Goal: Information Seeking & Learning: Learn about a topic

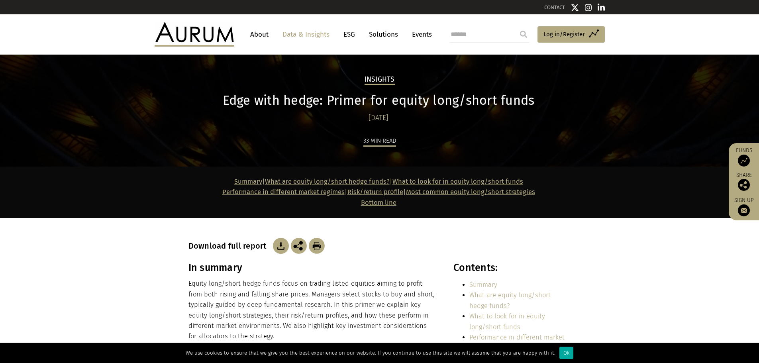
click at [370, 297] on p "Equity long/short hedge funds focus on trading listed equities aiming to profit…" at bounding box center [312, 309] width 248 height 63
click at [277, 245] on img at bounding box center [281, 246] width 16 height 16
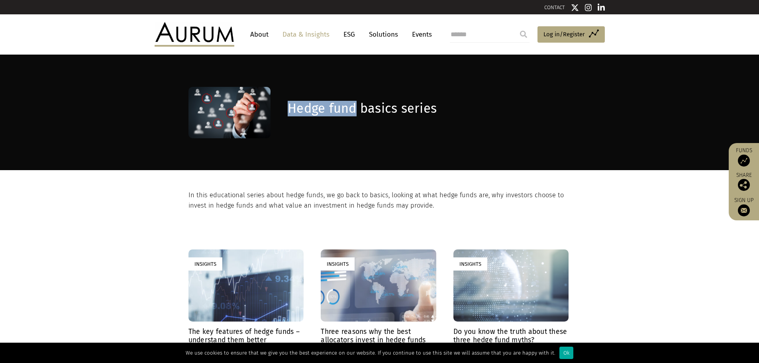
drag, startPoint x: 289, startPoint y: 108, endPoint x: 353, endPoint y: 108, distance: 63.3
click at [353, 108] on h1 "Hedge fund basics series" at bounding box center [428, 109] width 281 height 16
click at [353, 110] on h1 "Hedge fund basics series" at bounding box center [428, 109] width 281 height 16
click at [361, 108] on h1 "Hedge fund basics series" at bounding box center [428, 109] width 281 height 16
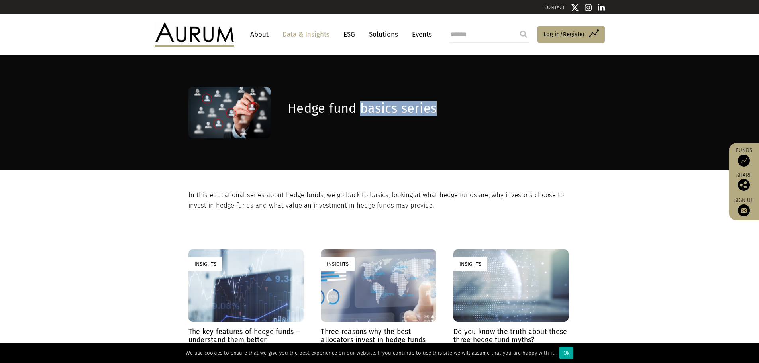
drag, startPoint x: 404, startPoint y: 107, endPoint x: 449, endPoint y: 110, distance: 45.9
click at [449, 110] on h1 "Hedge fund basics series" at bounding box center [428, 109] width 281 height 16
copy h1 "basics series"
drag, startPoint x: 468, startPoint y: 204, endPoint x: 462, endPoint y: 215, distance: 12.1
click at [468, 204] on p "In this educational series about hedge funds, we go back to basics, looking at …" at bounding box center [378, 200] width 380 height 21
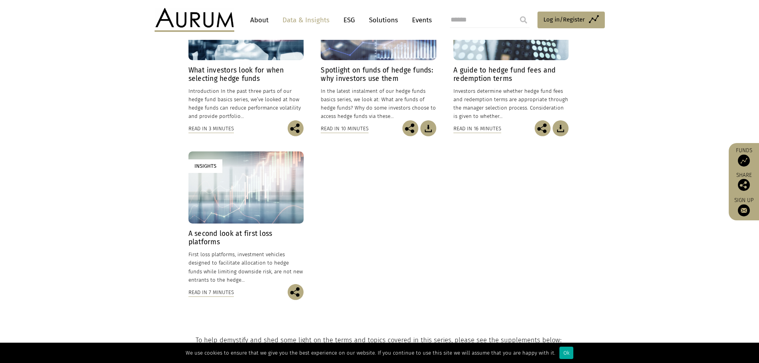
scroll to position [438, 0]
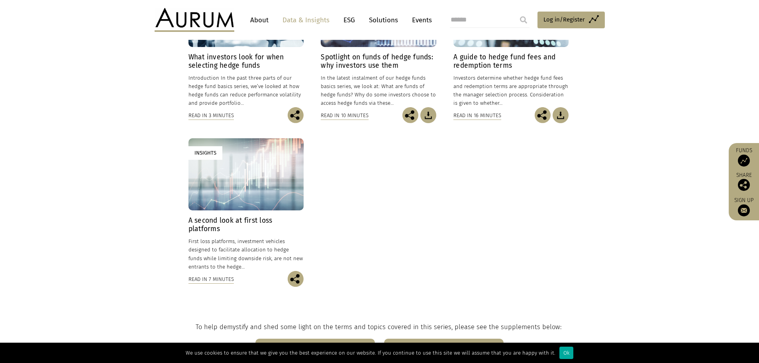
drag, startPoint x: 235, startPoint y: 219, endPoint x: 431, endPoint y: 238, distance: 196.9
click at [460, 226] on div "Insights The key features of hedge funds – understand them better 14/09/2022 Wh…" at bounding box center [379, 56] width 382 height 491
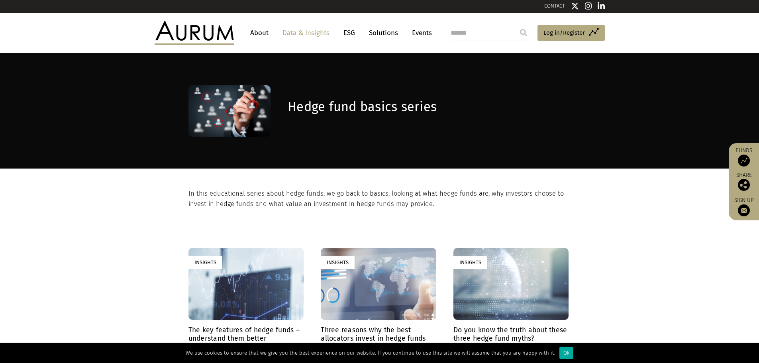
scroll to position [0, 0]
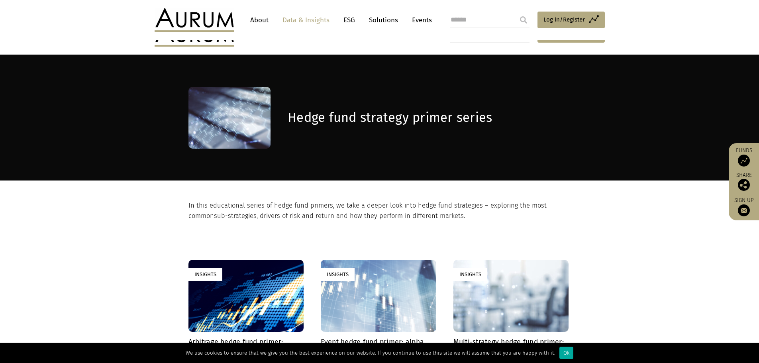
scroll to position [159, 0]
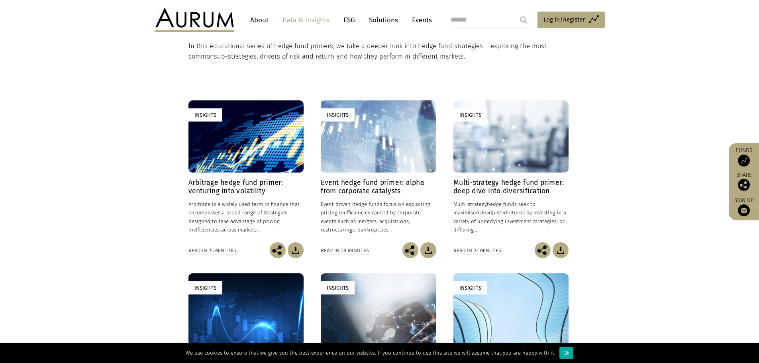
drag, startPoint x: 372, startPoint y: 188, endPoint x: 643, endPoint y: 216, distance: 272.4
click at [648, 216] on section "Insights Arbitrage hedge fund primer: venturing into volatility 24/01/2025 Arbi…" at bounding box center [379, 264] width 759 height 404
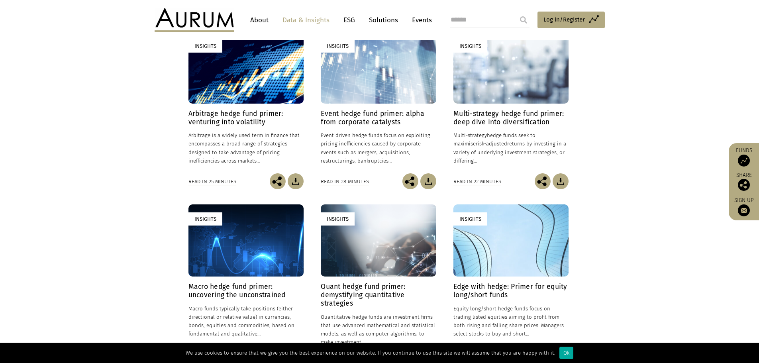
scroll to position [48, 0]
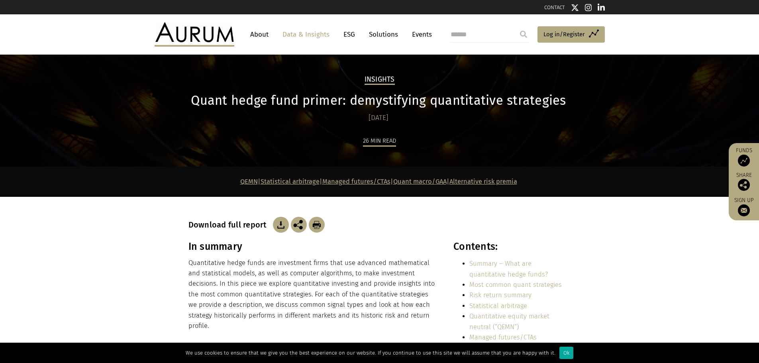
click at [281, 226] on img at bounding box center [281, 225] width 16 height 16
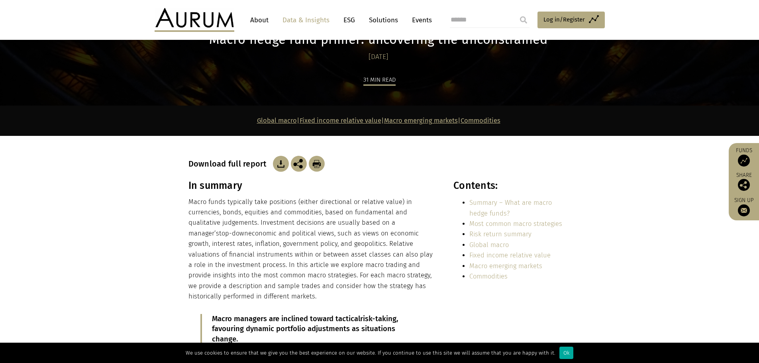
scroll to position [40, 0]
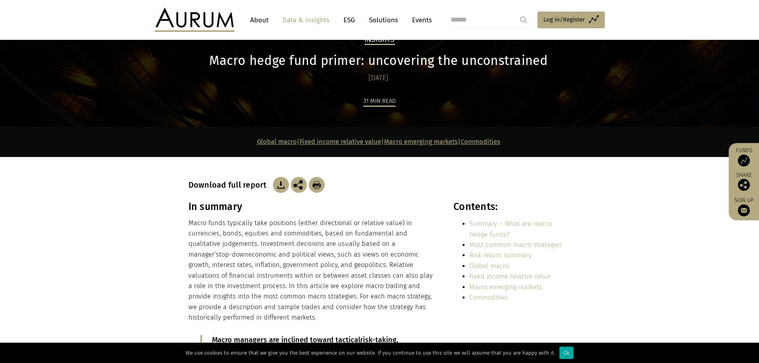
click at [278, 186] on img at bounding box center [281, 185] width 16 height 16
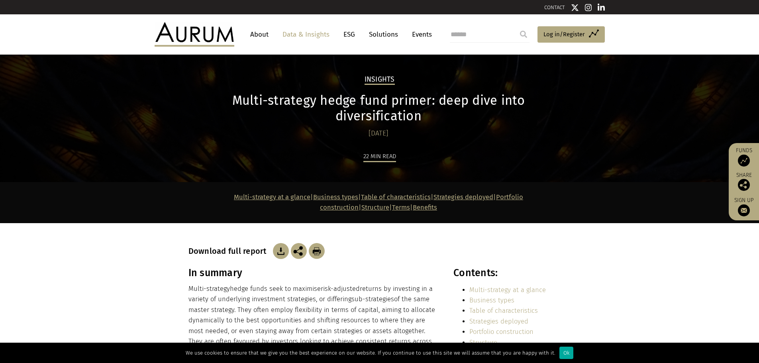
click at [281, 243] on img at bounding box center [281, 251] width 16 height 16
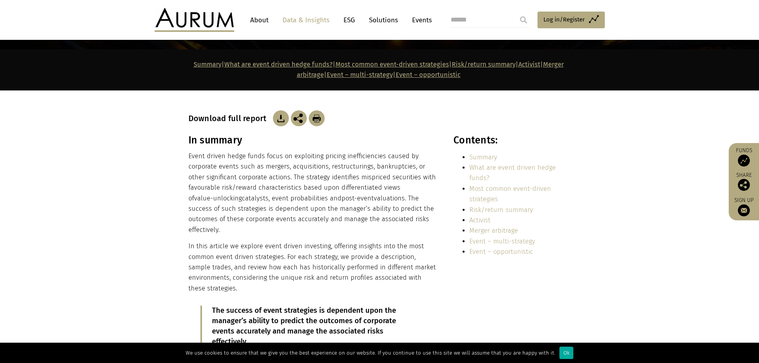
scroll to position [120, 0]
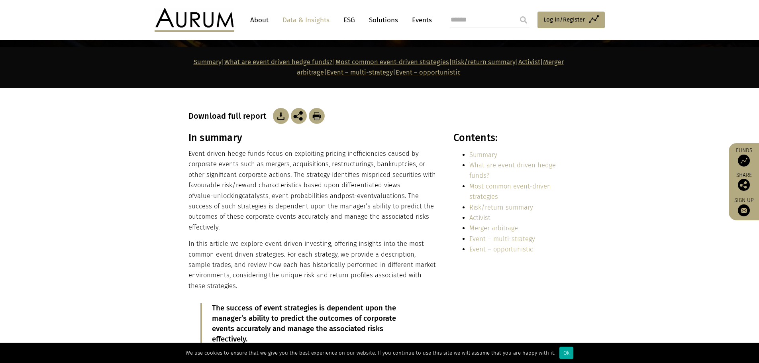
click at [281, 116] on img at bounding box center [281, 116] width 16 height 16
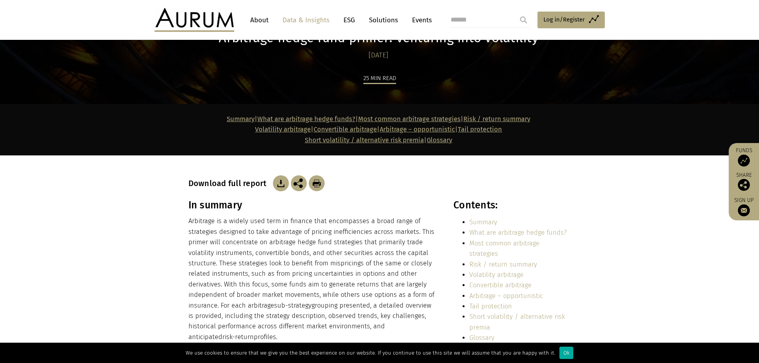
scroll to position [120, 0]
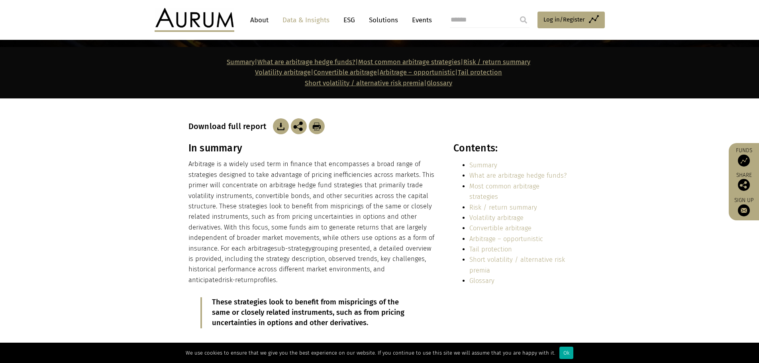
click at [278, 126] on img at bounding box center [281, 126] width 16 height 16
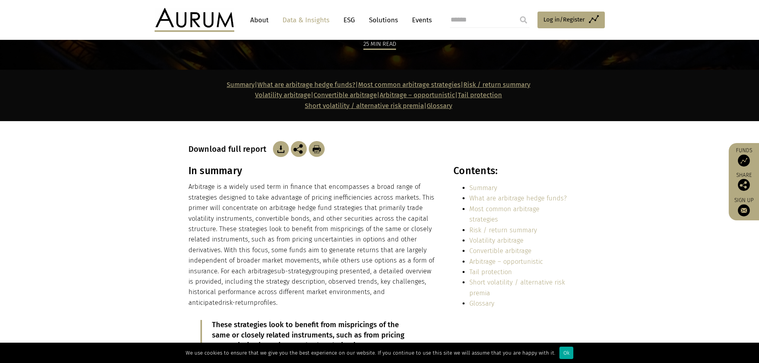
scroll to position [0, 0]
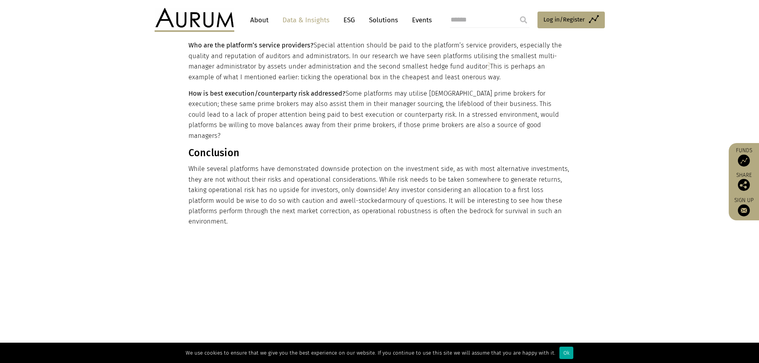
scroll to position [1235, 0]
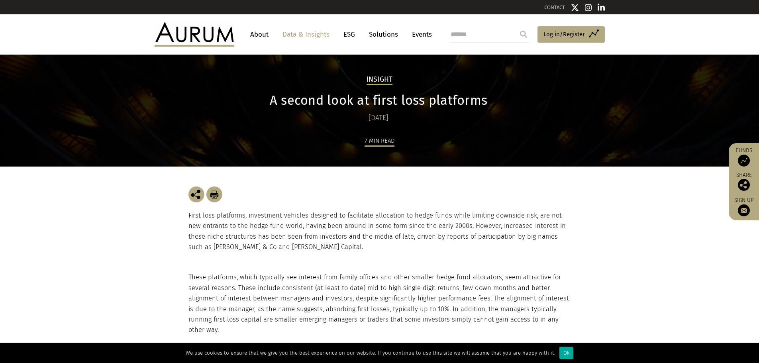
drag, startPoint x: 215, startPoint y: 194, endPoint x: 319, endPoint y: 152, distance: 112.2
click at [215, 194] on img at bounding box center [214, 194] width 16 height 16
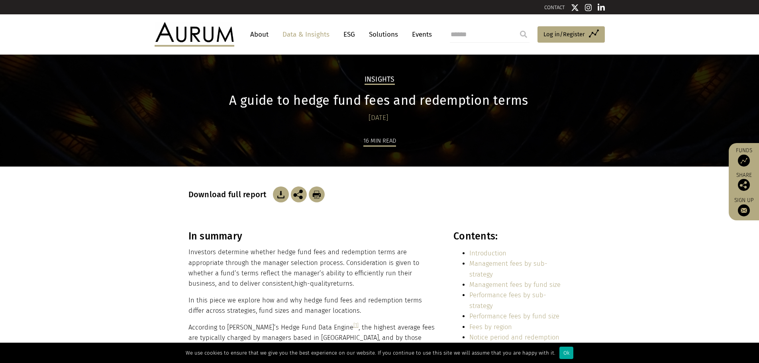
click at [277, 192] on img at bounding box center [281, 194] width 16 height 16
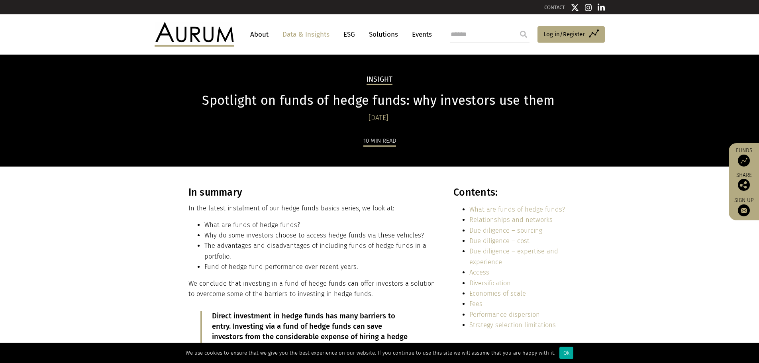
click at [382, 277] on div "In summary In the latest instalment of our hedge funds basics series, we look a…" at bounding box center [312, 275] width 248 height 178
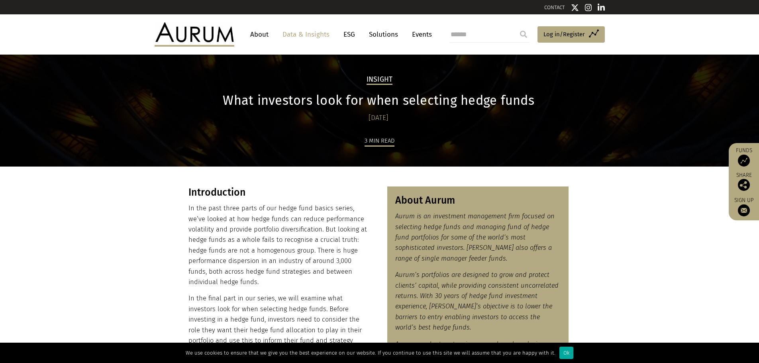
click at [286, 232] on p "In the past three parts of our hedge fund basics series, we’ve looked at how he…" at bounding box center [279, 245] width 182 height 84
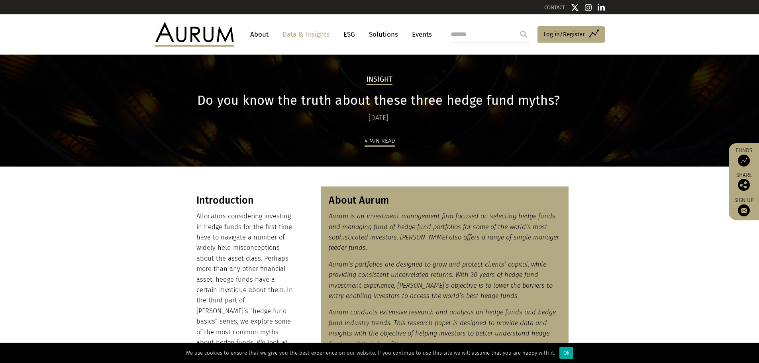
click at [288, 245] on p "Allocators considering investing in hedge funds for the first time have to navi…" at bounding box center [245, 295] width 99 height 168
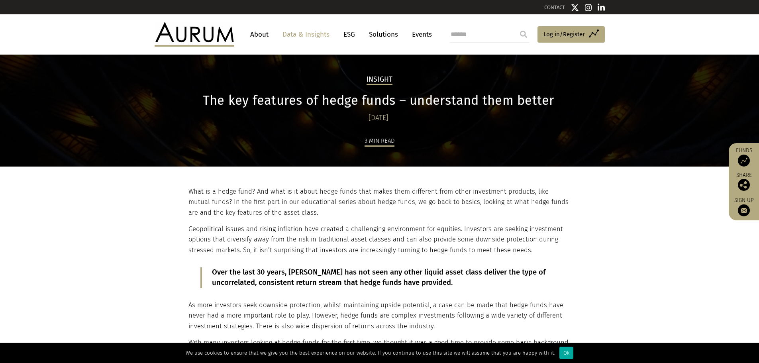
click at [429, 224] on p "Geopolitical issues and rising inflation have created a challenging environment…" at bounding box center [378, 239] width 380 height 31
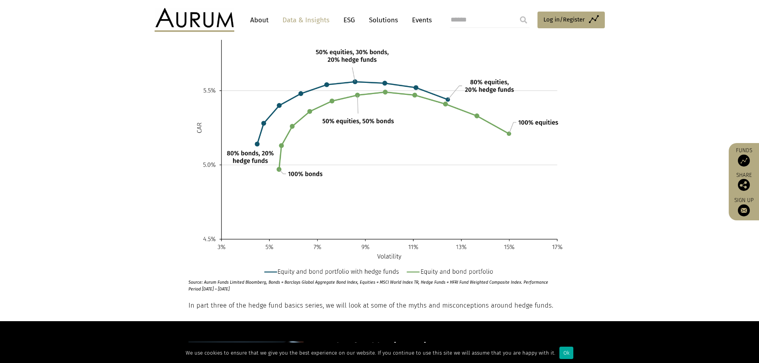
scroll to position [2071, 0]
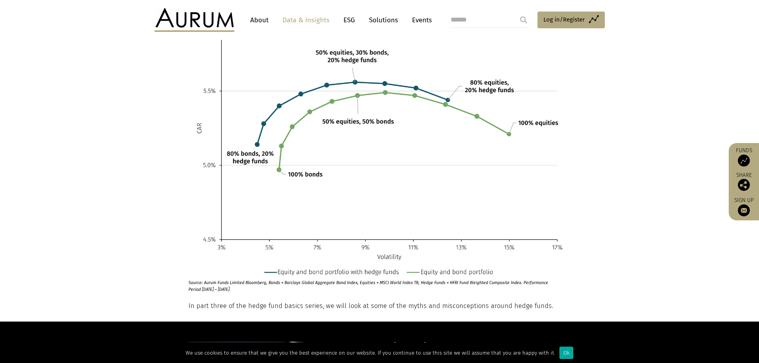
click at [335, 275] on p "Source: Aurum Funds Limited Bloomberg, Bonds = Barclays Global Aggregate Bond I…" at bounding box center [368, 284] width 361 height 18
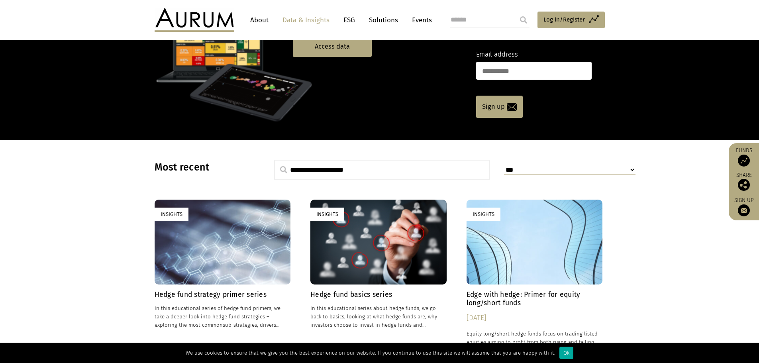
scroll to position [40, 0]
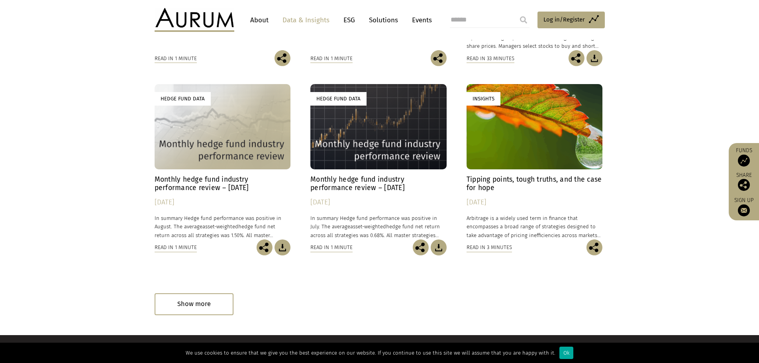
scroll to position [438, 0]
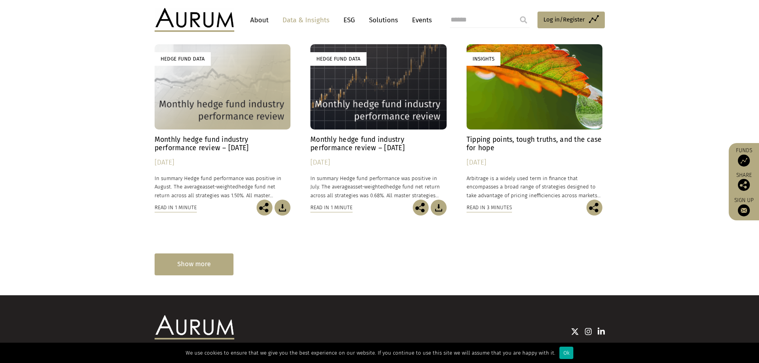
click at [222, 272] on div "Show more" at bounding box center [194, 264] width 79 height 22
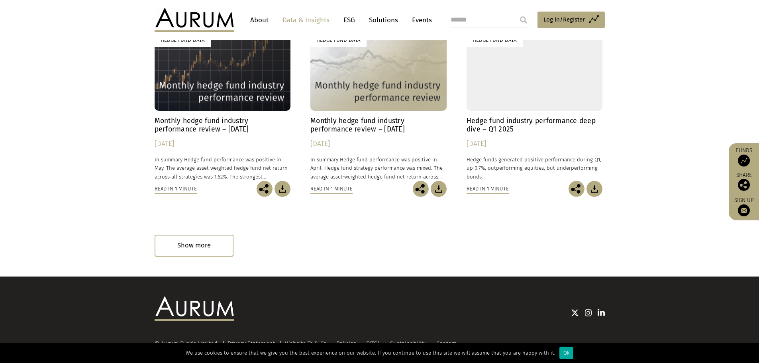
scroll to position [837, 0]
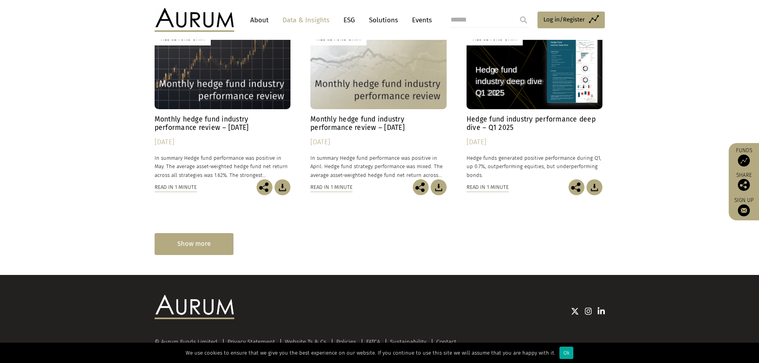
click at [195, 247] on div "Show more" at bounding box center [194, 244] width 79 height 22
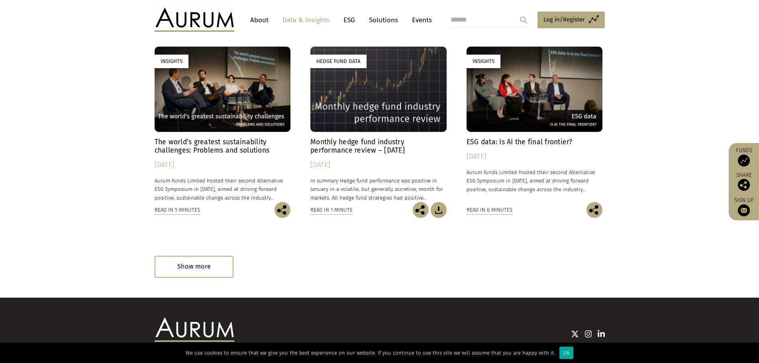
scroll to position [1195, 0]
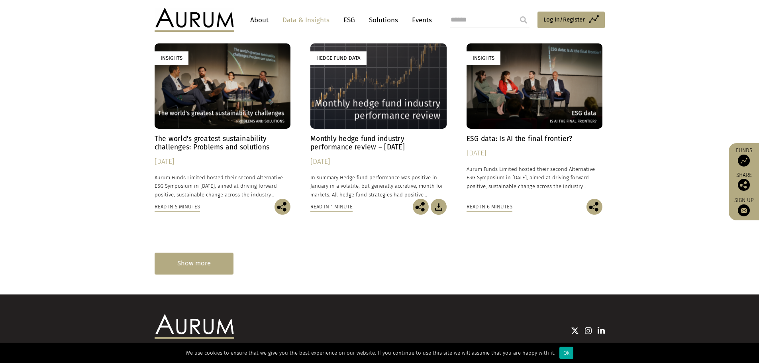
click at [200, 264] on div "Show more" at bounding box center [194, 264] width 79 height 22
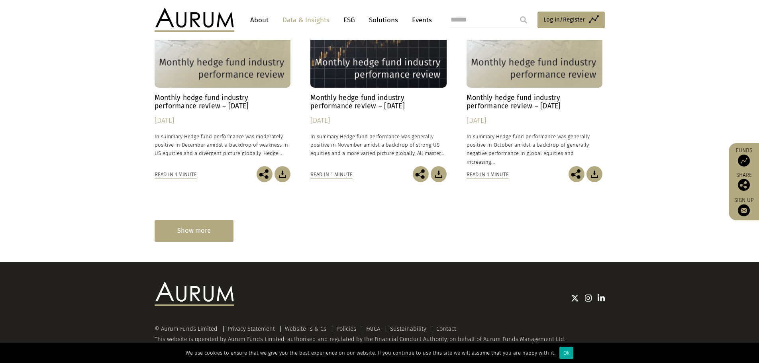
scroll to position [1680, 0]
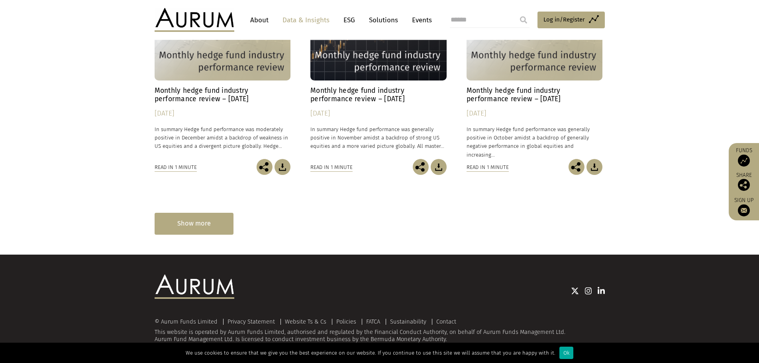
click at [203, 228] on div "Show more" at bounding box center [194, 224] width 79 height 22
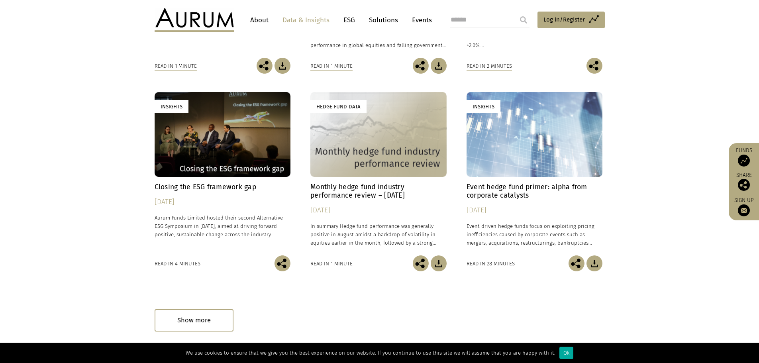
scroll to position [1999, 0]
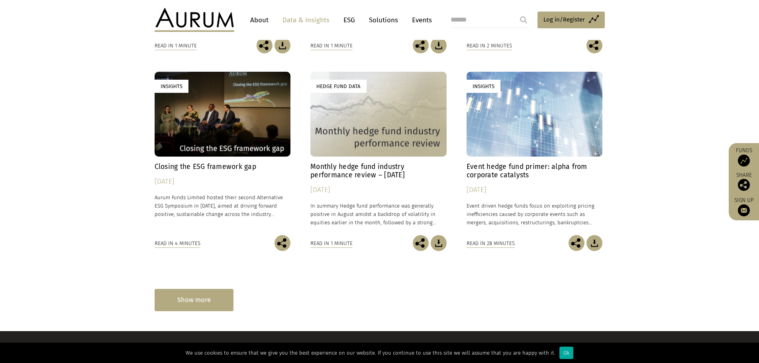
click at [205, 301] on div "Show more" at bounding box center [194, 300] width 79 height 22
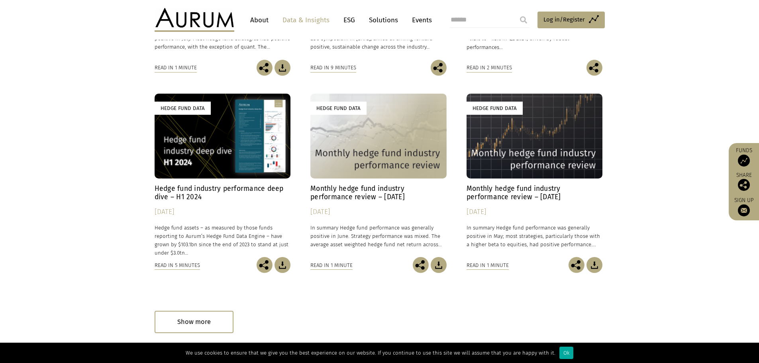
scroll to position [2378, 0]
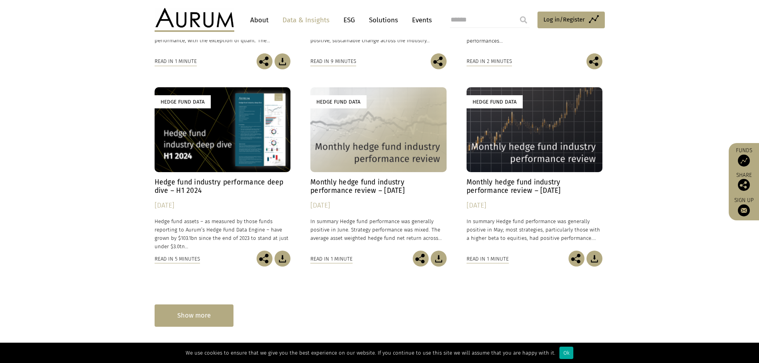
click at [202, 315] on div "Show more" at bounding box center [194, 315] width 79 height 22
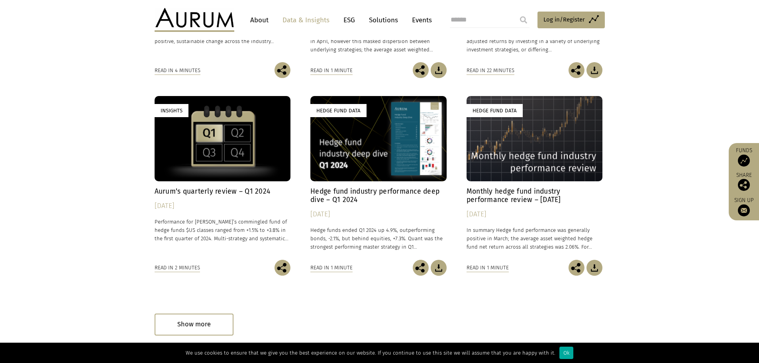
scroll to position [2865, 0]
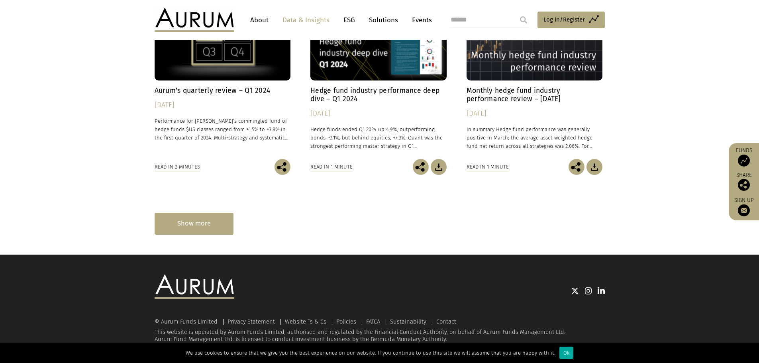
click at [214, 225] on div "Show more" at bounding box center [194, 224] width 79 height 22
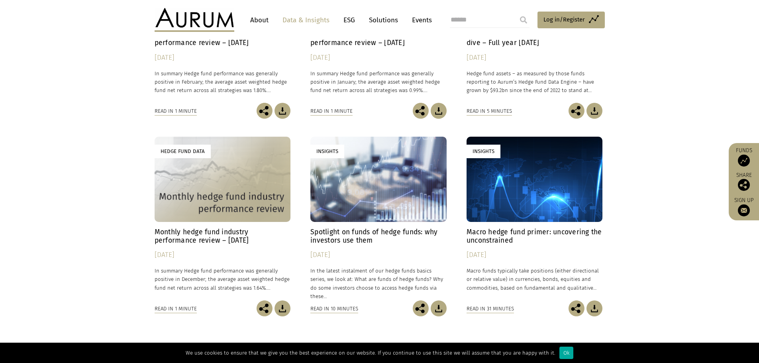
scroll to position [3184, 0]
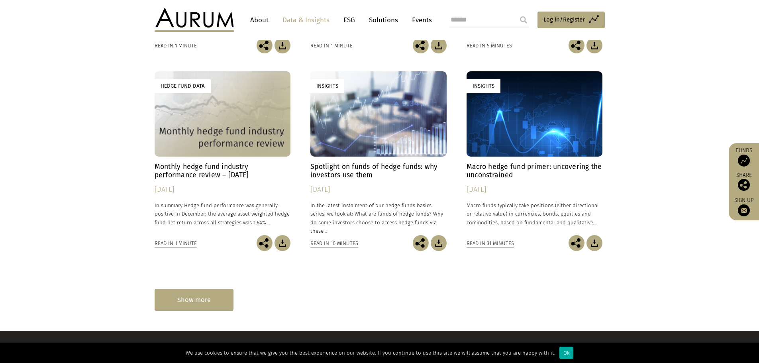
click at [202, 298] on div "Show more" at bounding box center [194, 300] width 79 height 22
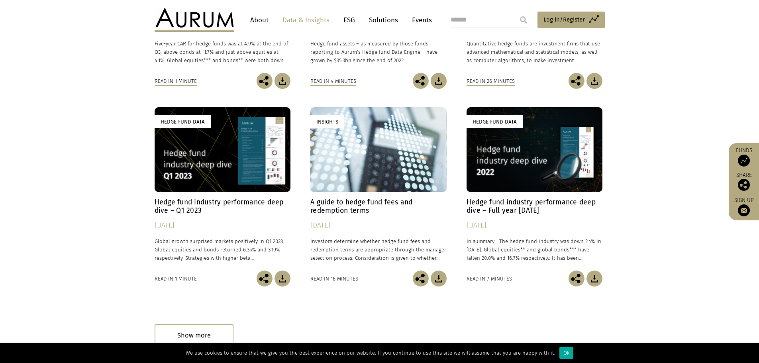
scroll to position [3600, 0]
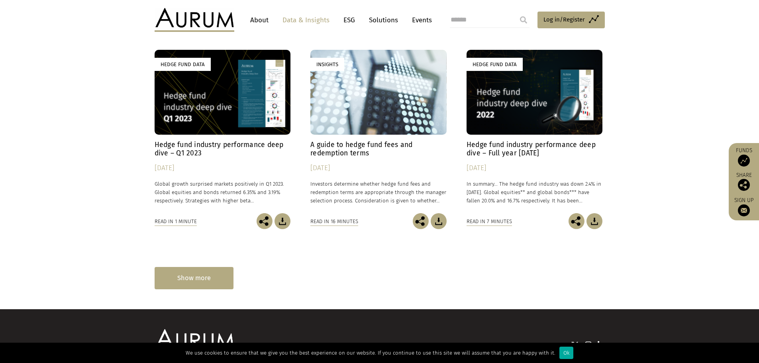
click at [223, 281] on div "Show more" at bounding box center [194, 278] width 79 height 22
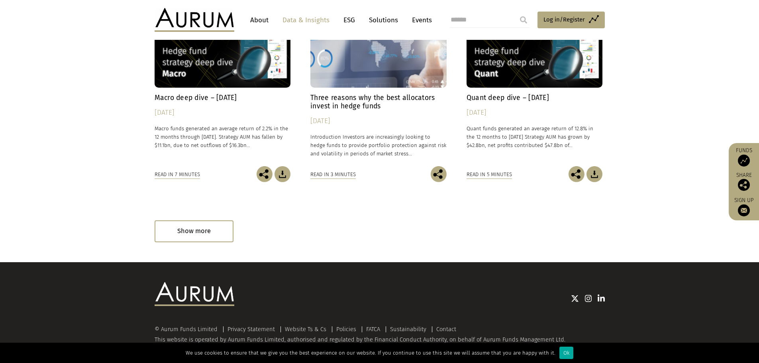
scroll to position [4050, 0]
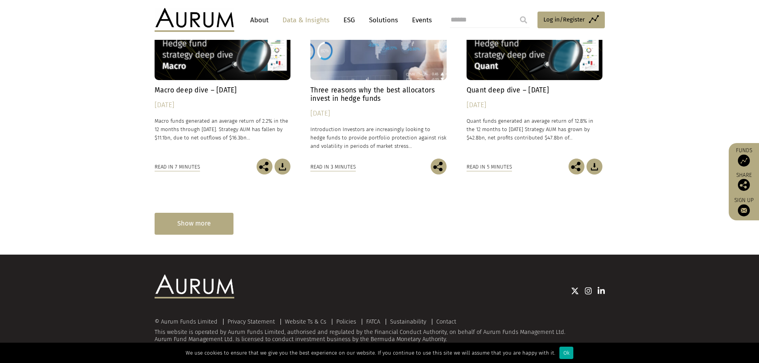
click at [202, 229] on div "Show more" at bounding box center [194, 224] width 79 height 22
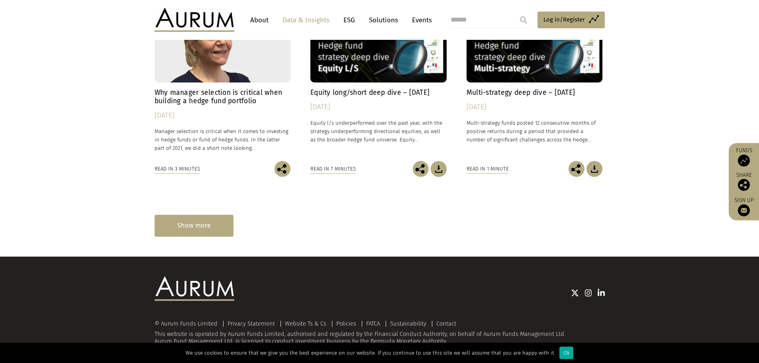
scroll to position [4444, 0]
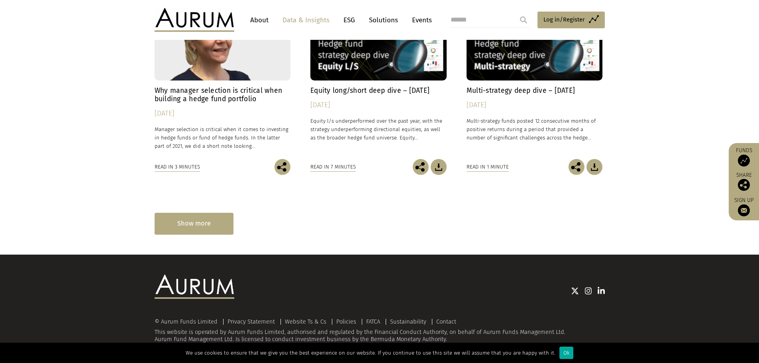
click at [197, 223] on div "Show more" at bounding box center [194, 224] width 79 height 22
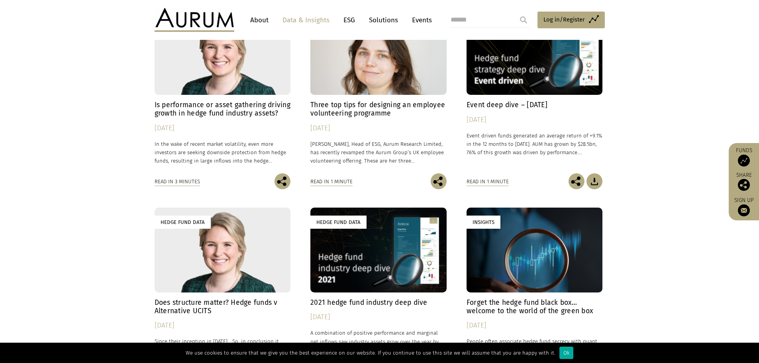
scroll to position [4803, 0]
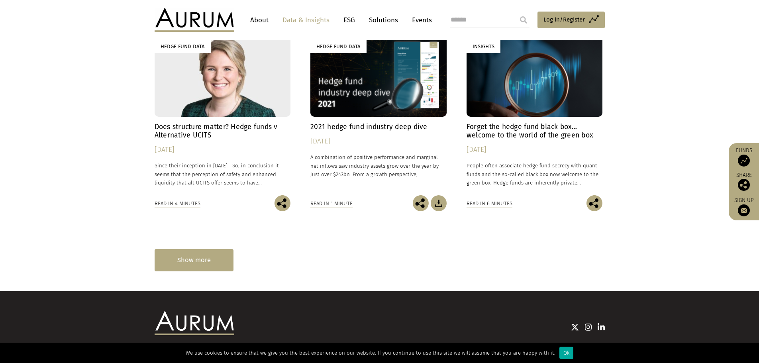
click at [192, 265] on div "Show more" at bounding box center [194, 260] width 79 height 22
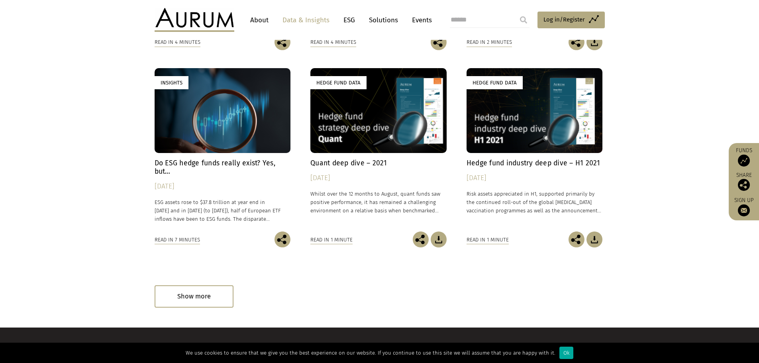
scroll to position [5234, 0]
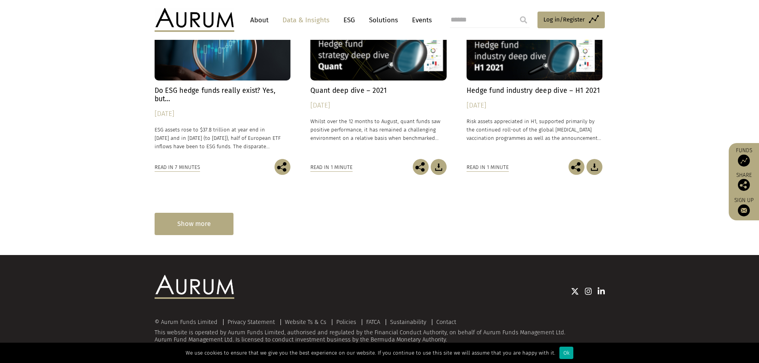
click at [199, 226] on div "Show more" at bounding box center [194, 224] width 79 height 22
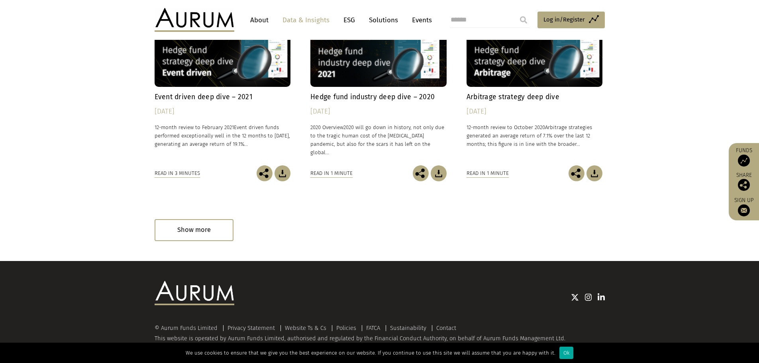
scroll to position [5629, 0]
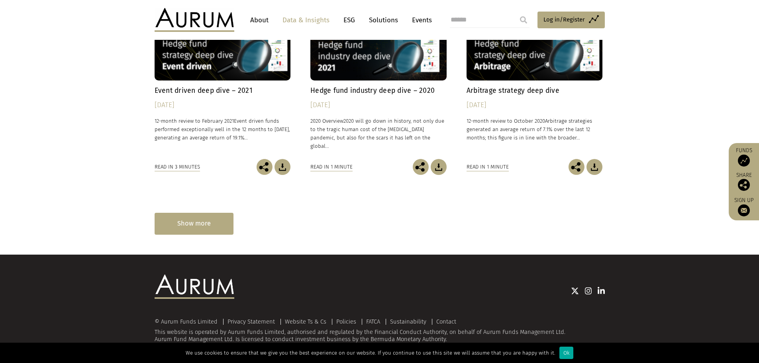
click at [194, 233] on div "Show more" at bounding box center [194, 224] width 79 height 22
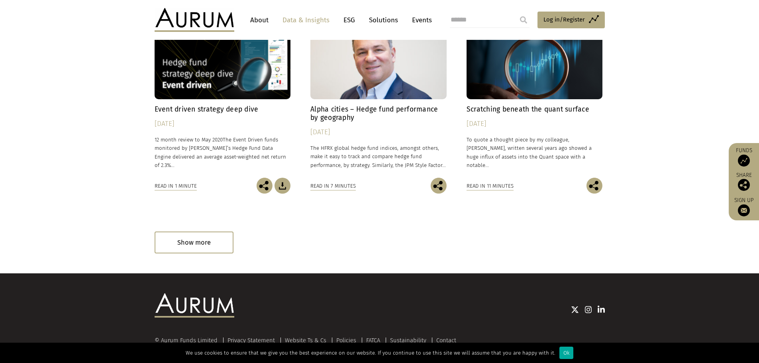
scroll to position [6024, 0]
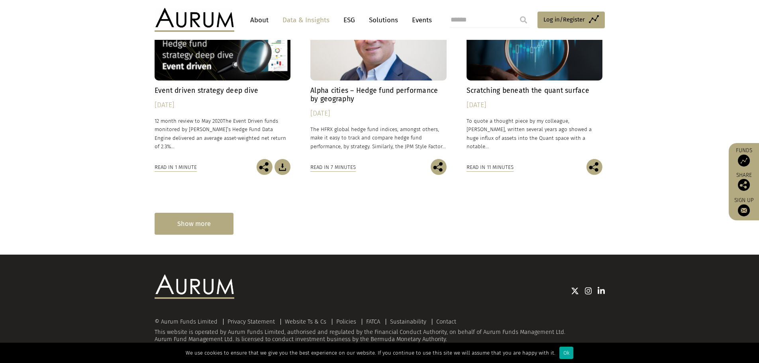
click at [202, 221] on div "Show more" at bounding box center [194, 224] width 79 height 22
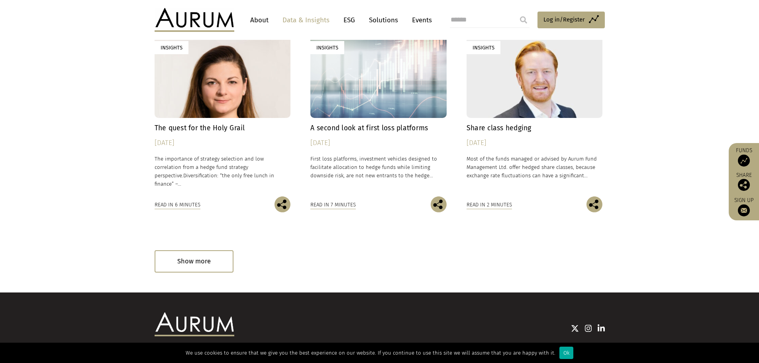
scroll to position [6382, 0]
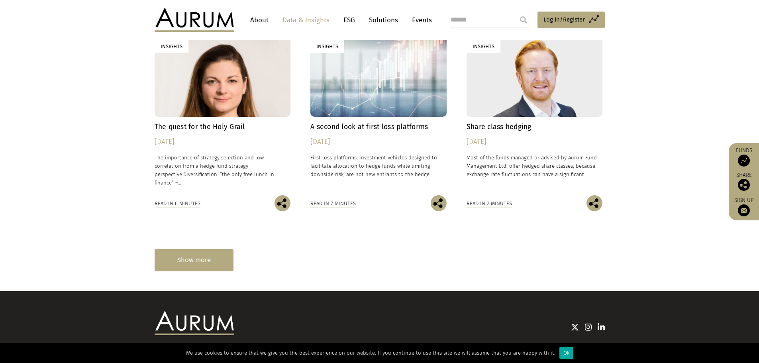
click at [194, 259] on div "Show more" at bounding box center [194, 260] width 79 height 22
click at [202, 261] on div "Show more" at bounding box center [194, 260] width 79 height 22
click at [200, 263] on div "Show more" at bounding box center [194, 260] width 79 height 22
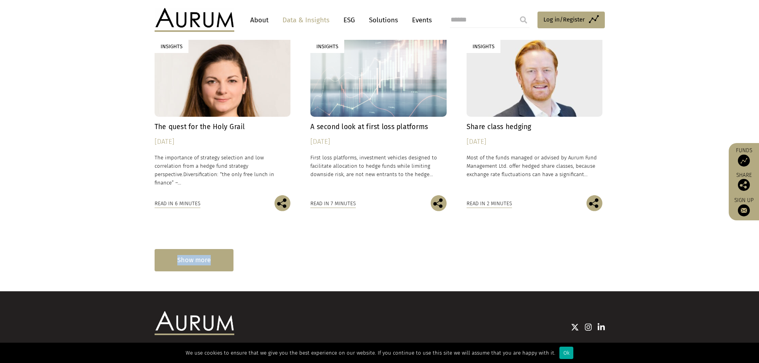
click at [200, 263] on div "Show more" at bounding box center [194, 260] width 79 height 22
click at [208, 258] on div "Show more" at bounding box center [194, 260] width 79 height 22
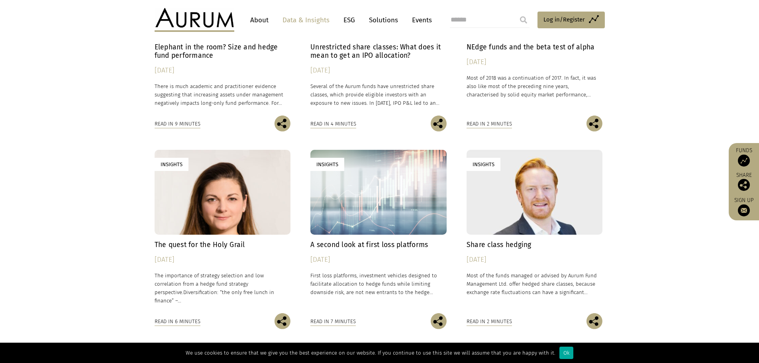
scroll to position [6419, 0]
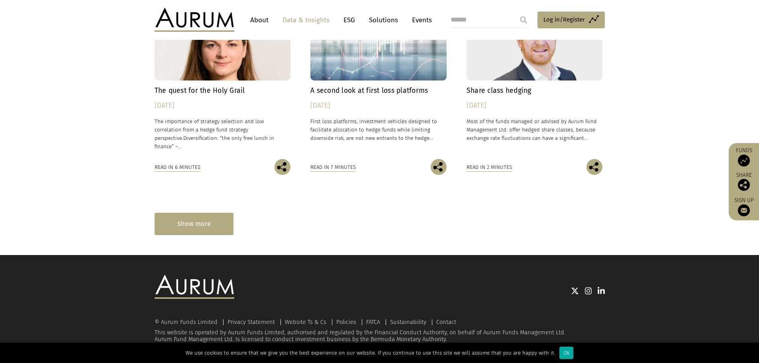
click at [208, 227] on div "Show more" at bounding box center [194, 224] width 79 height 22
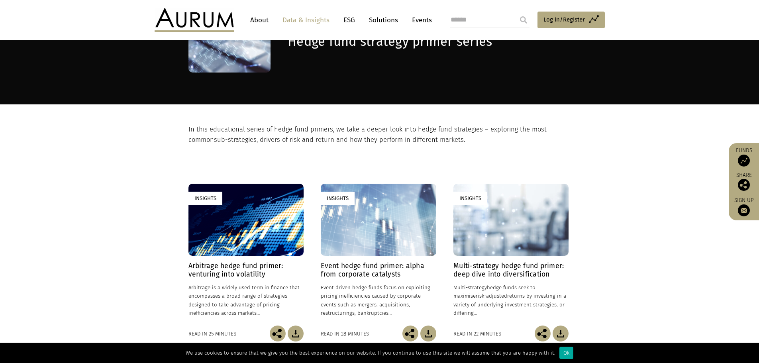
scroll to position [48, 0]
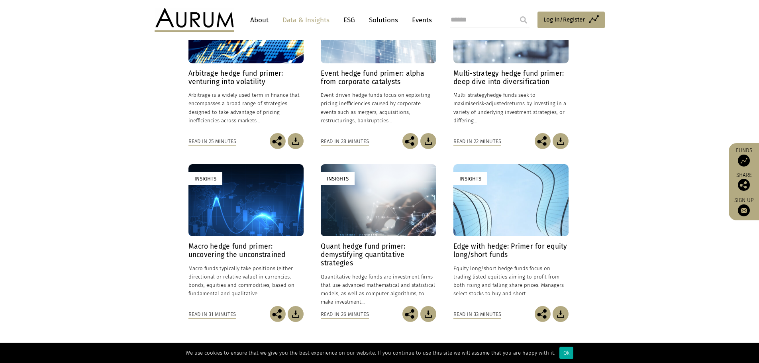
scroll to position [398, 0]
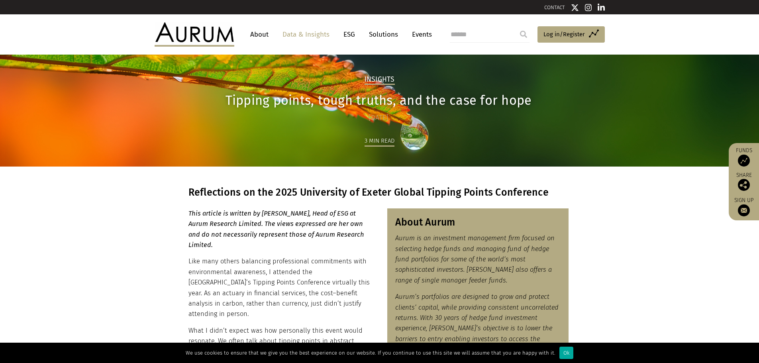
click at [319, 288] on p "Like many others balancing professional commitments with environmental awarenes…" at bounding box center [279, 287] width 182 height 63
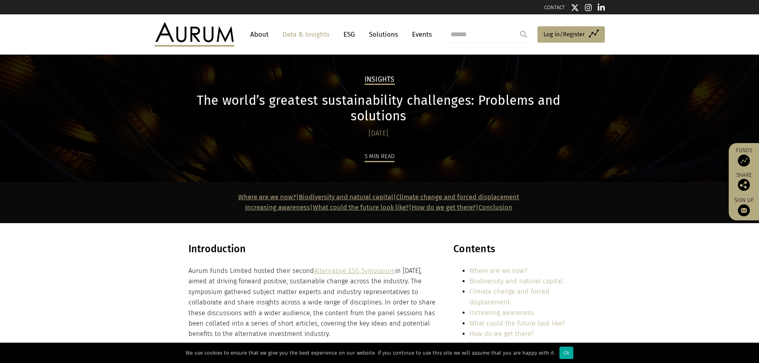
click at [388, 253] on h3 "Introduction" at bounding box center [312, 252] width 248 height 18
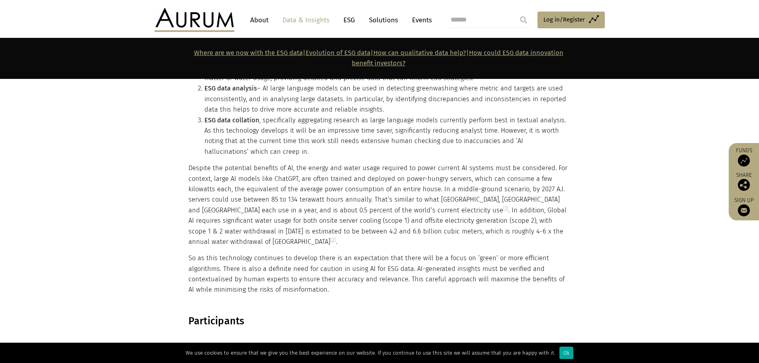
scroll to position [1673, 0]
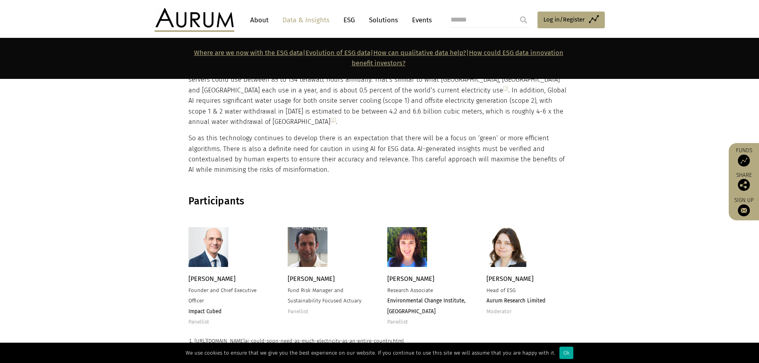
click at [402, 138] on p "So as this technology continues to develop there is an expectation that there w…" at bounding box center [378, 154] width 380 height 42
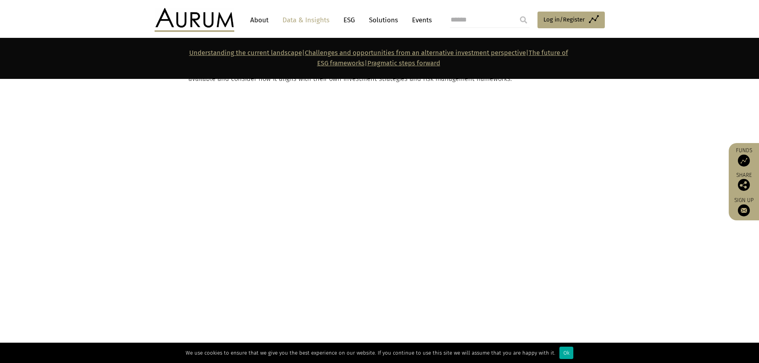
scroll to position [637, 0]
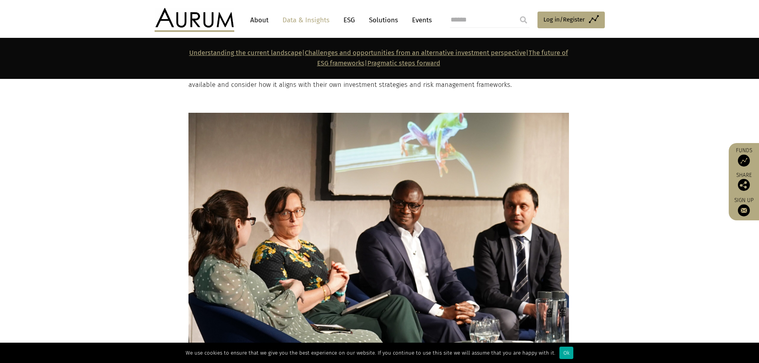
click at [495, 169] on img at bounding box center [378, 240] width 380 height 254
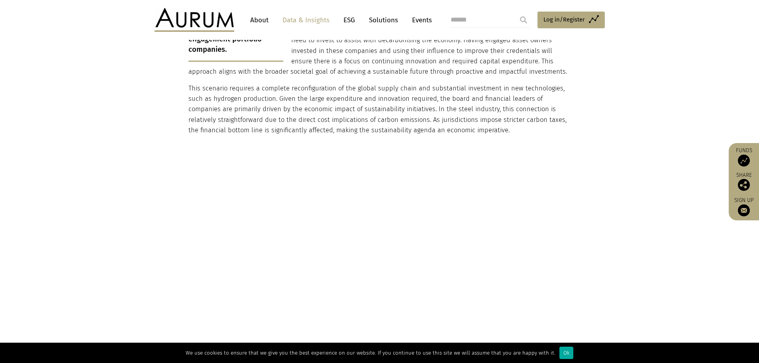
scroll to position [677, 0]
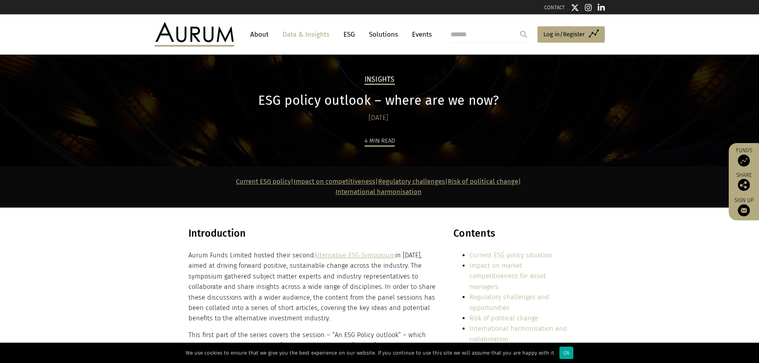
click at [359, 272] on p "Aurum Funds Limited hosted their second Alternative ESG Symposium in May 2024, …" at bounding box center [312, 287] width 248 height 74
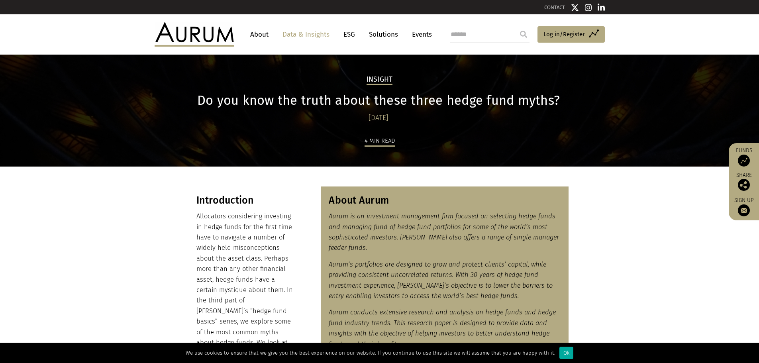
click at [236, 264] on p "Allocators considering investing in hedge funds for the first time have to navi…" at bounding box center [245, 295] width 99 height 168
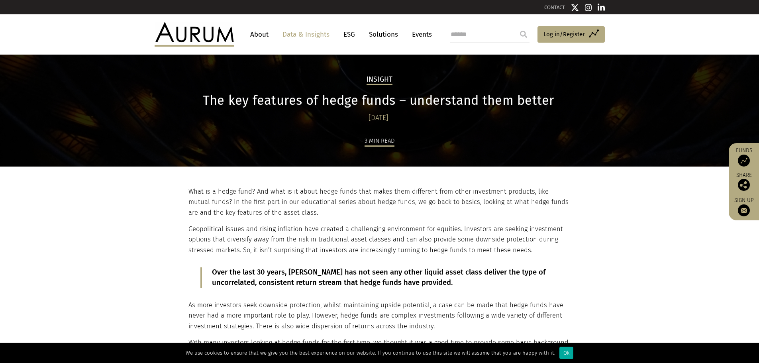
click at [329, 227] on p "Geopolitical issues and rising inflation have created a challenging environment…" at bounding box center [378, 239] width 380 height 31
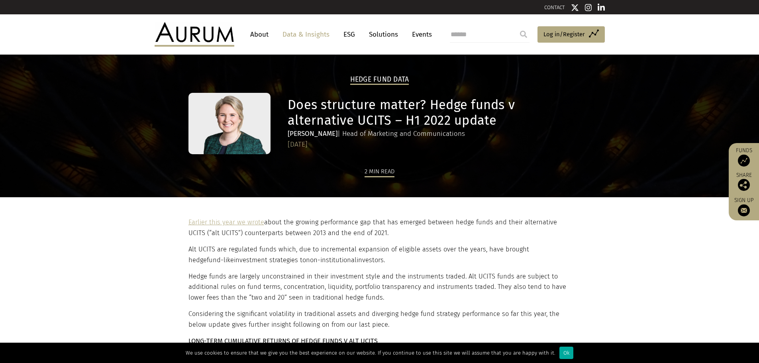
click at [358, 235] on p "Earlier this year we wrote about the growing performance gap that has emerged b…" at bounding box center [378, 227] width 380 height 21
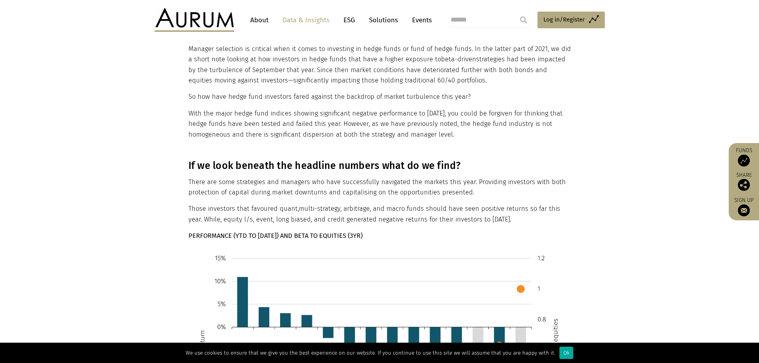
scroll to position [80, 0]
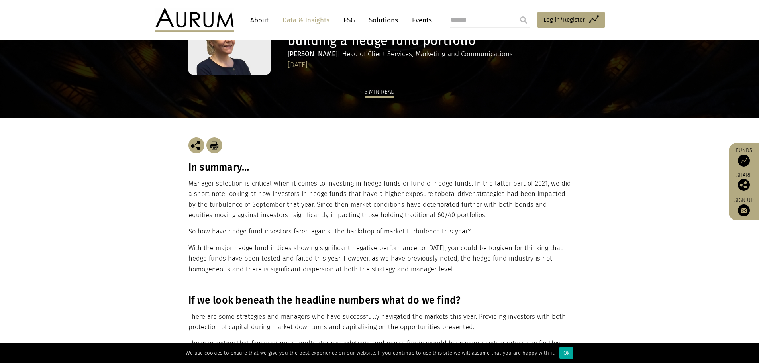
click at [212, 143] on img at bounding box center [214, 145] width 16 height 16
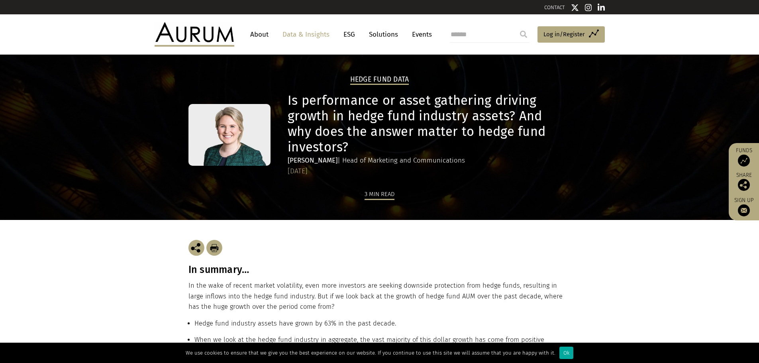
drag, startPoint x: 215, startPoint y: 248, endPoint x: 323, endPoint y: 151, distance: 145.0
click at [215, 248] on img at bounding box center [214, 248] width 16 height 16
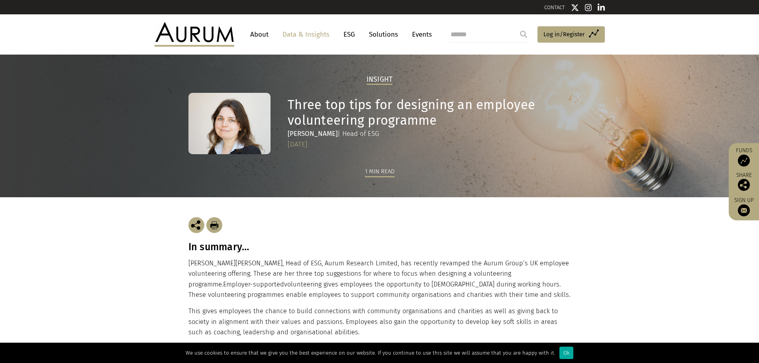
click at [217, 225] on img at bounding box center [214, 225] width 16 height 16
click at [219, 227] on img at bounding box center [214, 225] width 16 height 16
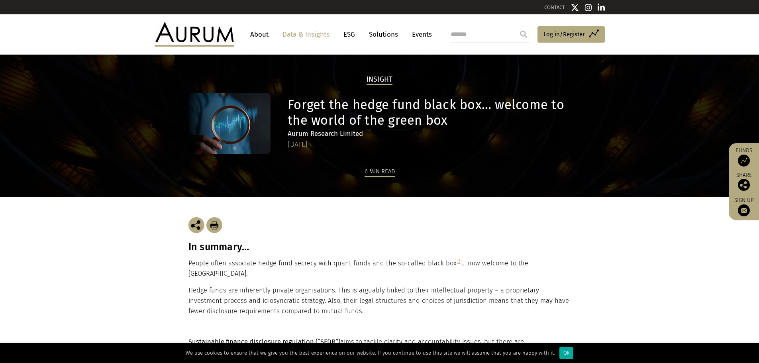
drag, startPoint x: 215, startPoint y: 225, endPoint x: 315, endPoint y: 149, distance: 126.1
click at [215, 225] on img at bounding box center [214, 225] width 16 height 16
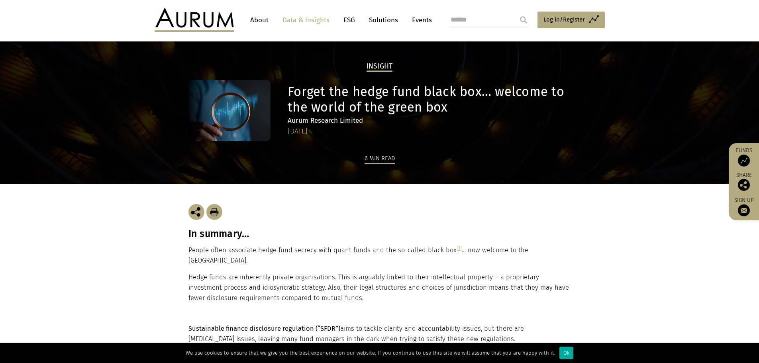
scroll to position [40, 0]
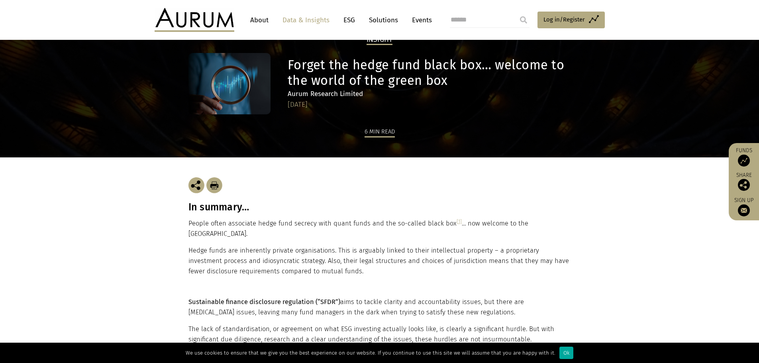
click at [216, 183] on img at bounding box center [214, 185] width 16 height 16
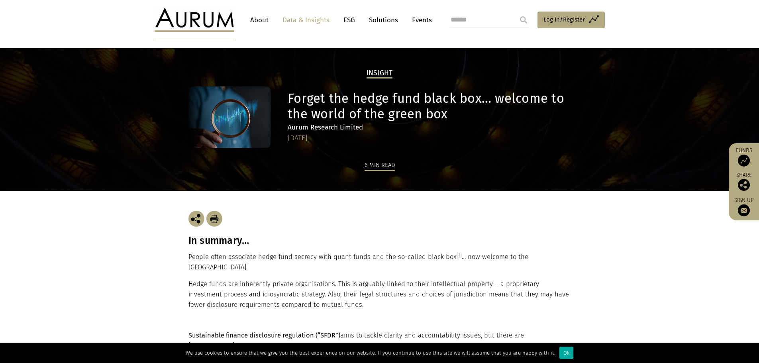
scroll to position [0, 0]
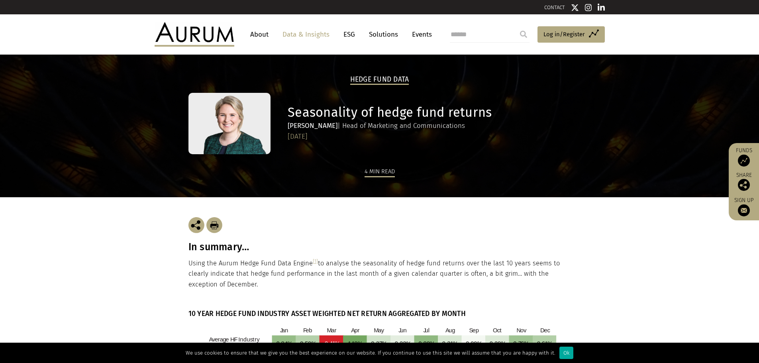
click at [326, 259] on p "Using the Aurum Hedge Fund Data Engine [1] to analyse the seasonality of hedge …" at bounding box center [379, 273] width 382 height 31
click at [215, 223] on img at bounding box center [214, 225] width 16 height 16
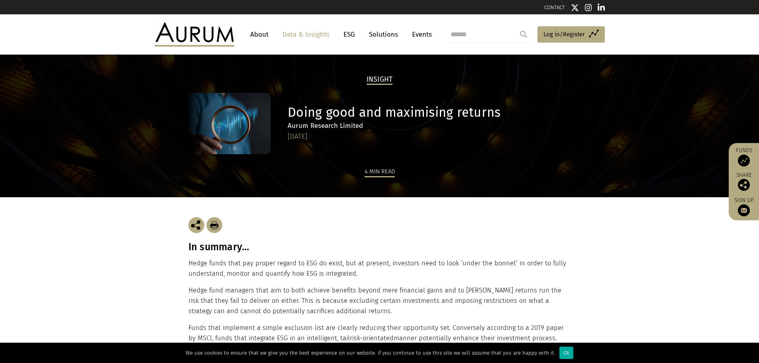
click at [219, 223] on img at bounding box center [214, 225] width 16 height 16
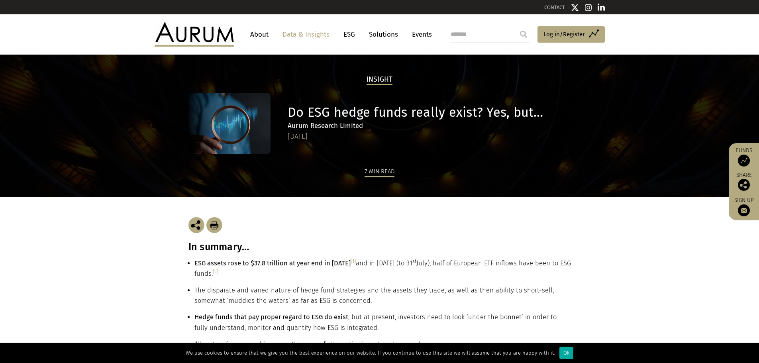
click at [217, 228] on img at bounding box center [214, 225] width 16 height 16
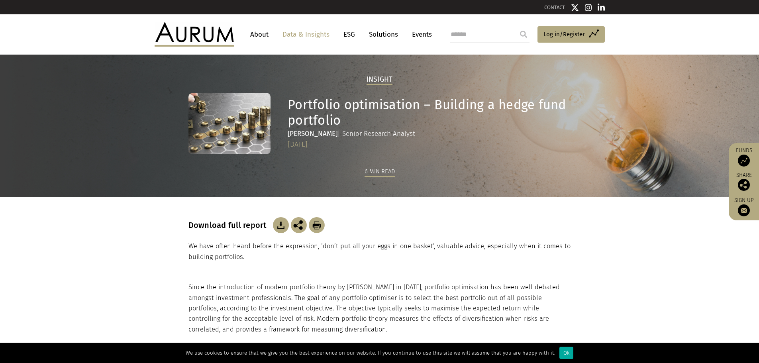
click at [315, 228] on img at bounding box center [317, 225] width 16 height 16
click at [280, 226] on img at bounding box center [281, 225] width 16 height 16
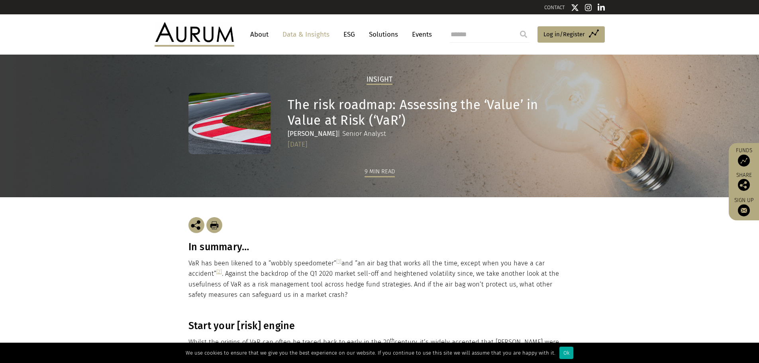
click at [216, 223] on img at bounding box center [214, 225] width 16 height 16
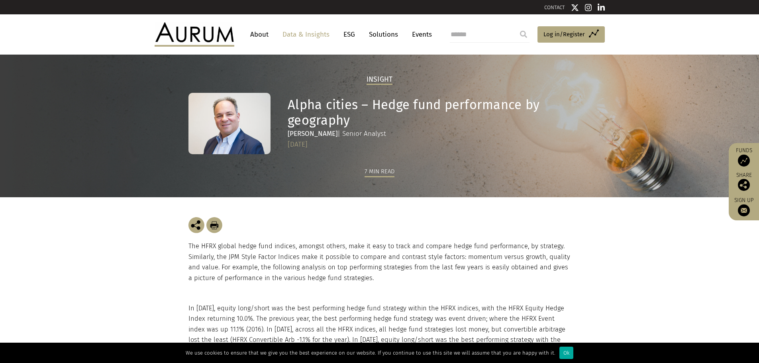
click at [216, 225] on img at bounding box center [214, 225] width 16 height 16
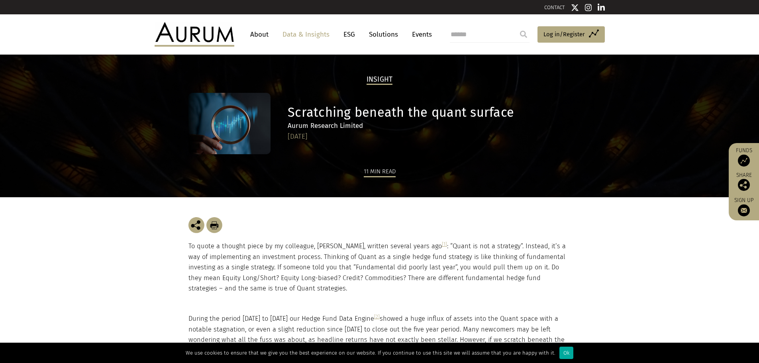
click at [213, 225] on img at bounding box center [214, 225] width 16 height 16
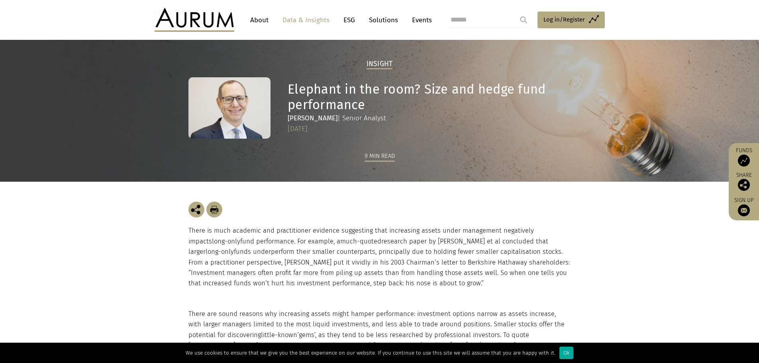
scroll to position [80, 0]
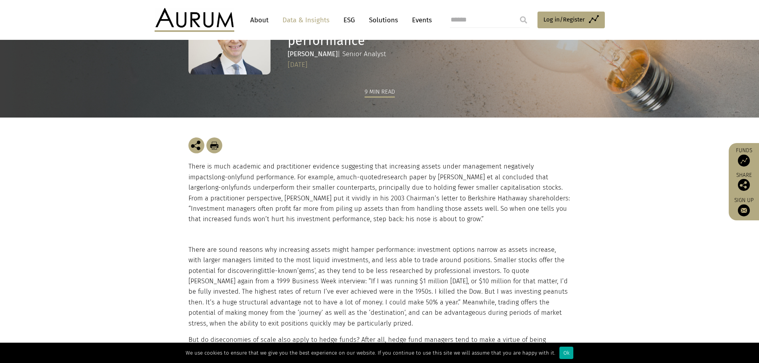
click at [217, 143] on img at bounding box center [214, 145] width 16 height 16
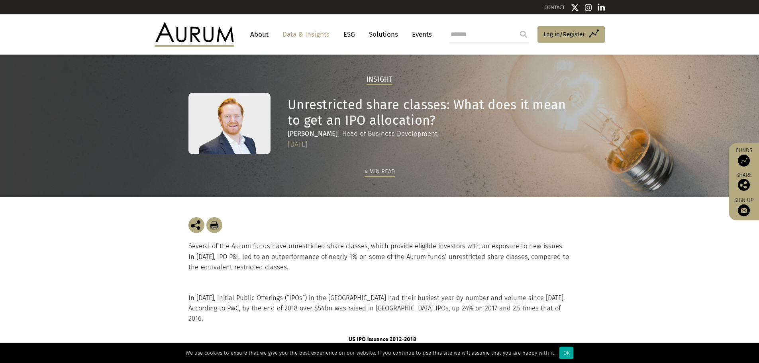
click at [218, 226] on img at bounding box center [214, 225] width 16 height 16
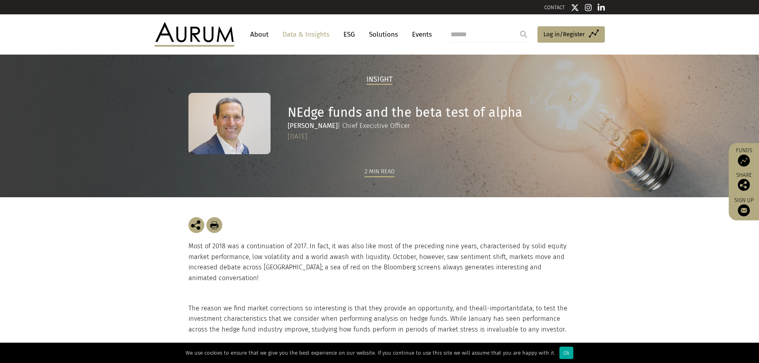
click at [212, 223] on img at bounding box center [214, 225] width 16 height 16
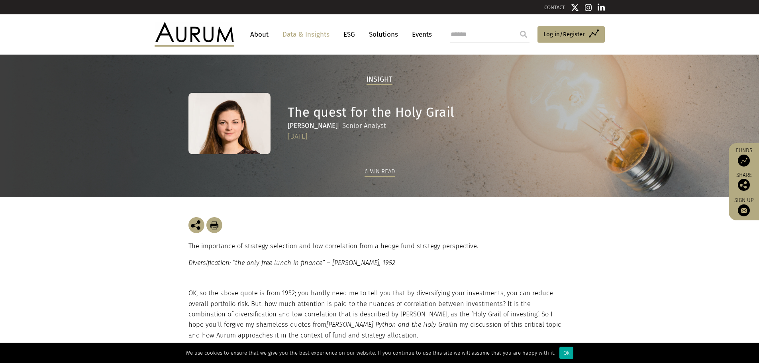
click at [216, 225] on img at bounding box center [214, 225] width 16 height 16
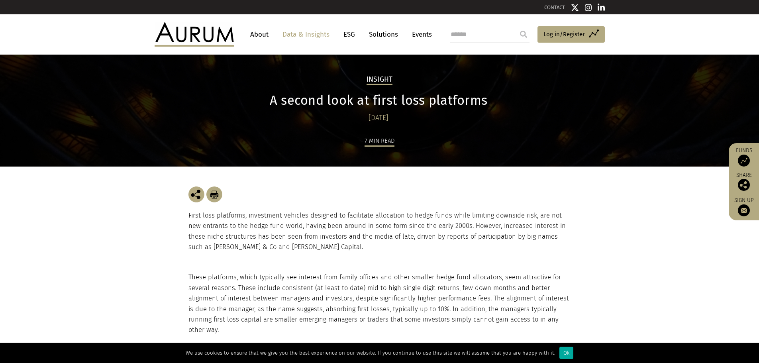
click at [216, 192] on img at bounding box center [214, 194] width 16 height 16
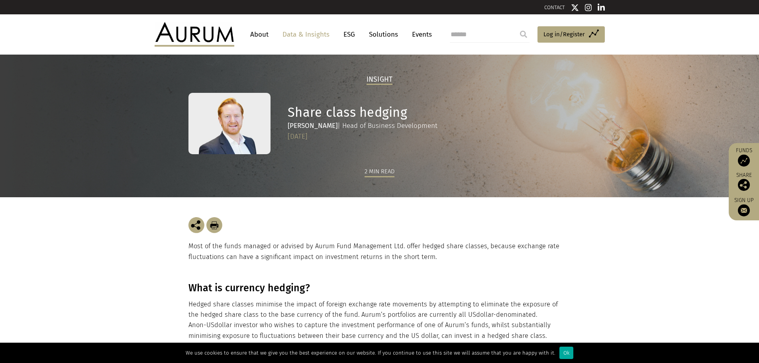
click at [216, 225] on img at bounding box center [214, 225] width 16 height 16
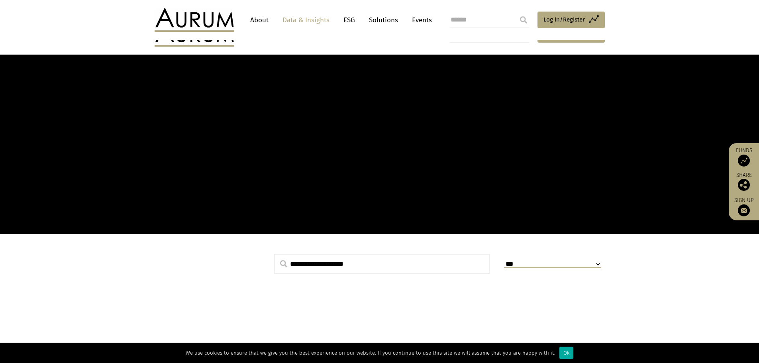
scroll to position [479, 0]
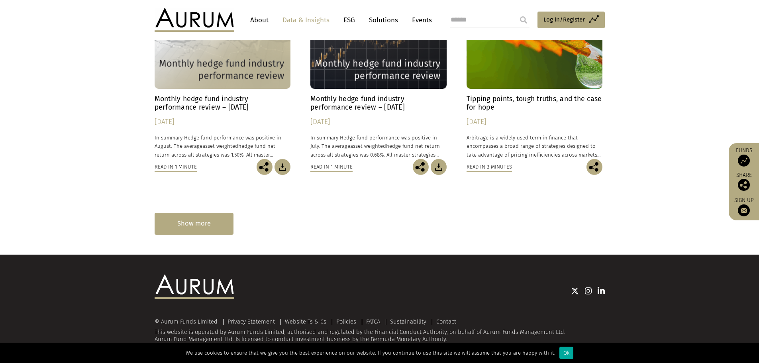
click at [202, 230] on div "Show more" at bounding box center [194, 224] width 79 height 22
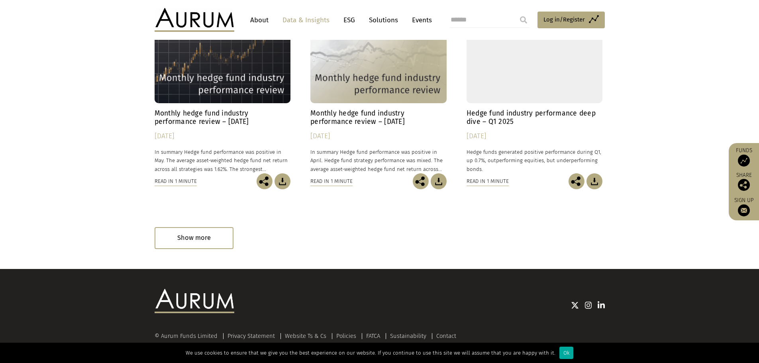
scroll to position [857, 0]
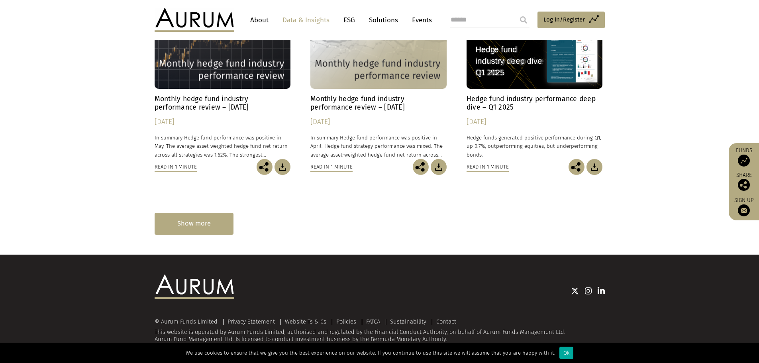
click at [197, 226] on div "Show more" at bounding box center [194, 224] width 79 height 22
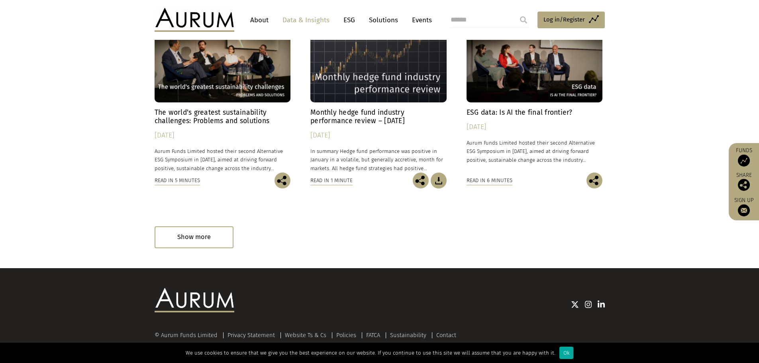
scroll to position [1235, 0]
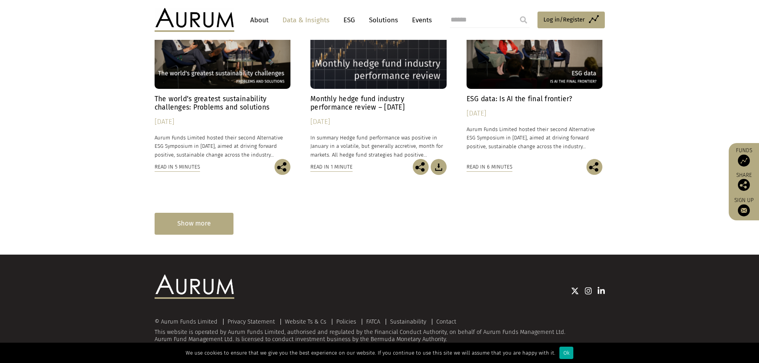
click at [199, 226] on div "Show more" at bounding box center [194, 224] width 79 height 22
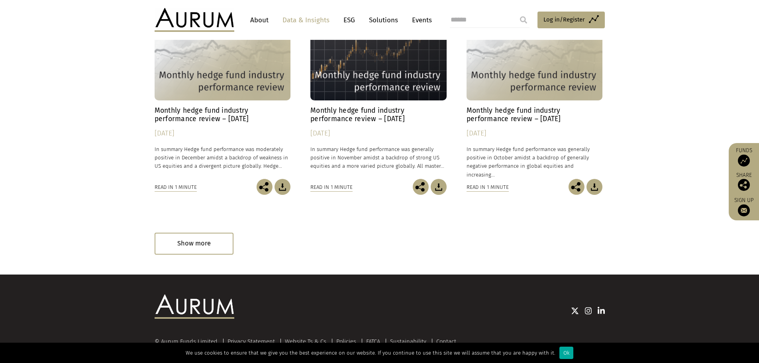
scroll to position [1680, 0]
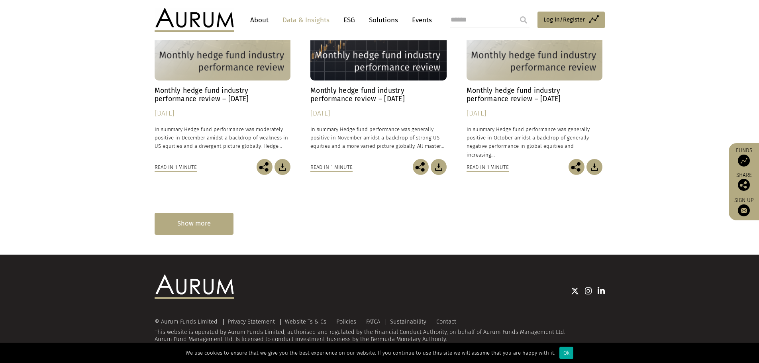
click at [193, 220] on div "Show more" at bounding box center [194, 224] width 79 height 22
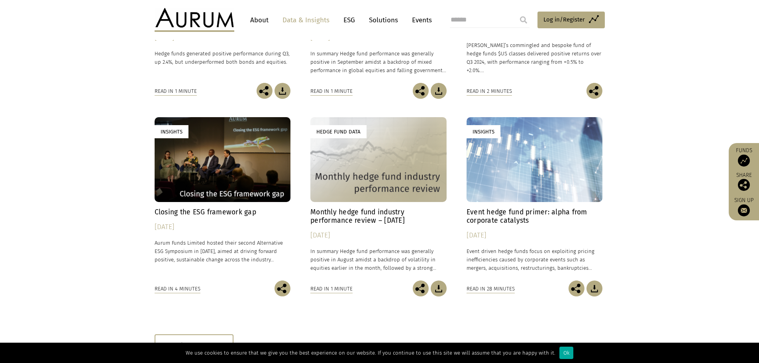
scroll to position [2075, 0]
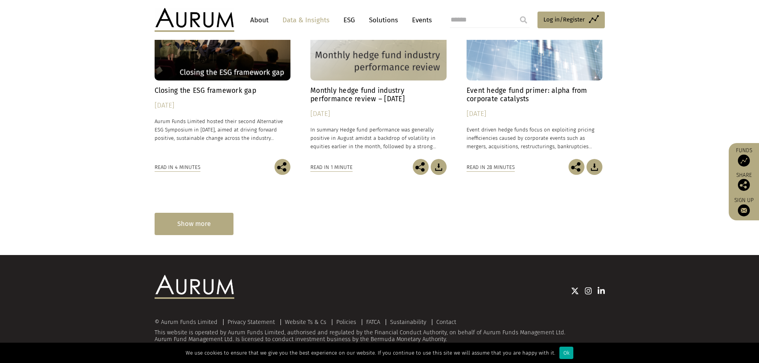
click at [202, 222] on div "Show more" at bounding box center [194, 224] width 79 height 22
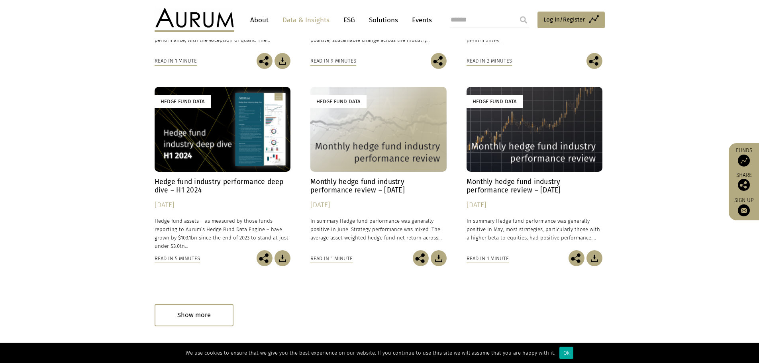
scroll to position [2470, 0]
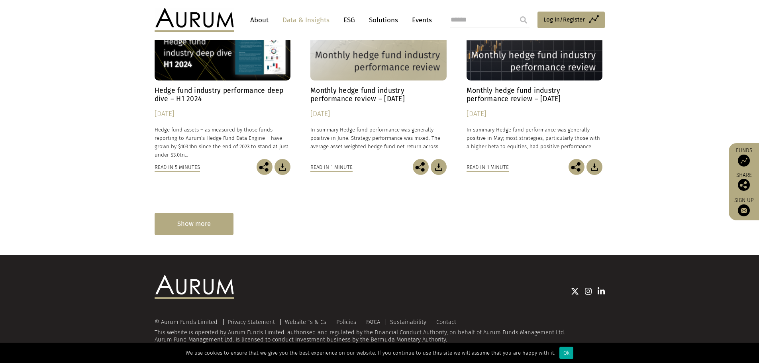
click at [201, 223] on div "Show more" at bounding box center [194, 224] width 79 height 22
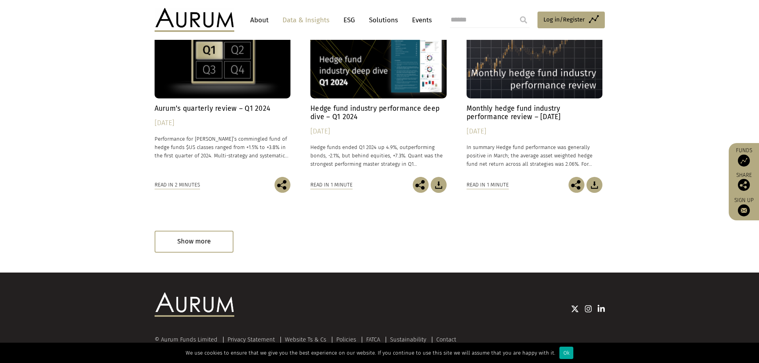
scroll to position [2865, 0]
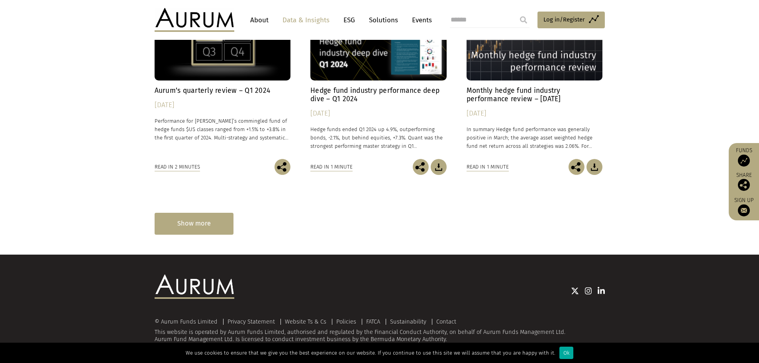
click at [202, 230] on div "Show more" at bounding box center [194, 224] width 79 height 22
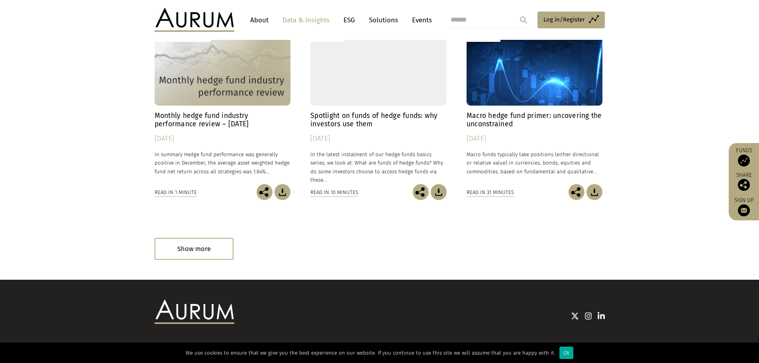
scroll to position [3260, 0]
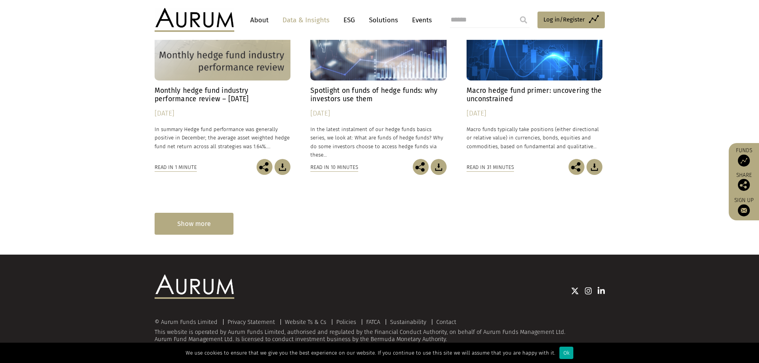
click at [200, 225] on div "Show more" at bounding box center [194, 224] width 79 height 22
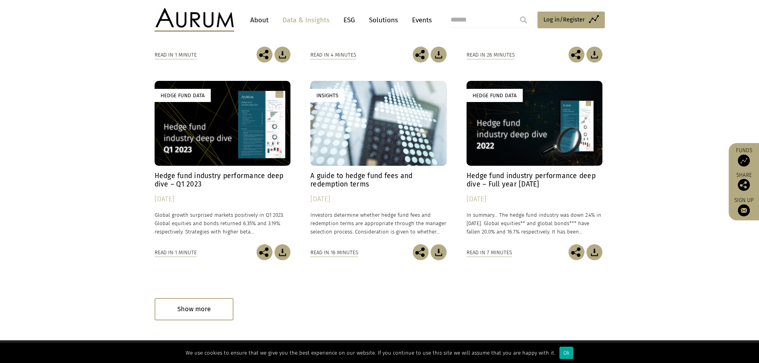
scroll to position [3655, 0]
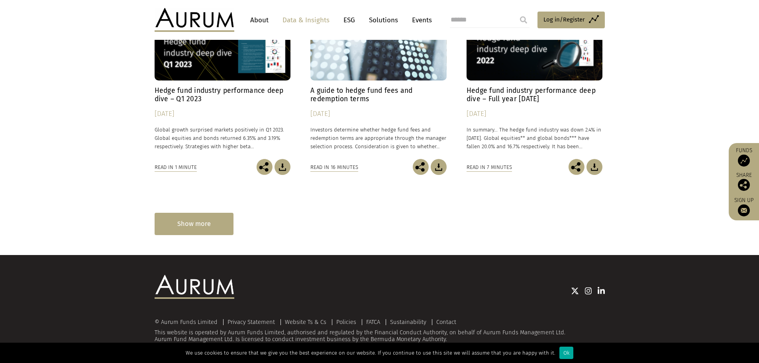
click at [196, 230] on div "Show more" at bounding box center [194, 224] width 79 height 22
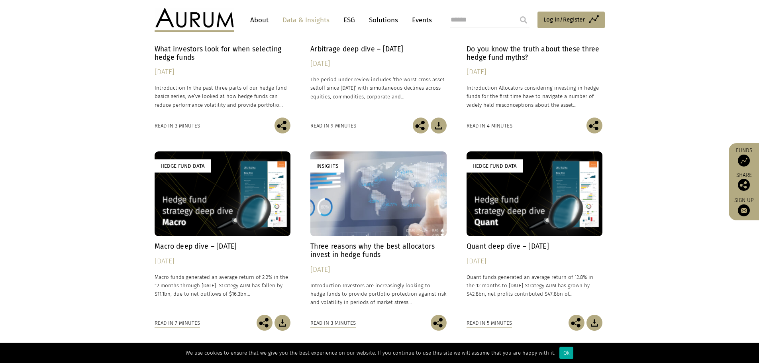
scroll to position [4050, 0]
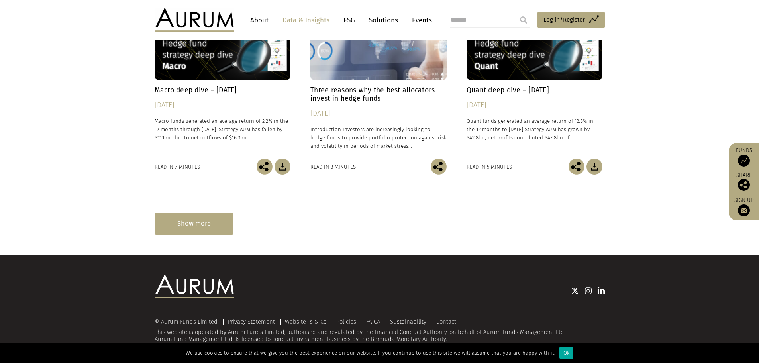
click at [205, 221] on div "Show more" at bounding box center [194, 224] width 79 height 22
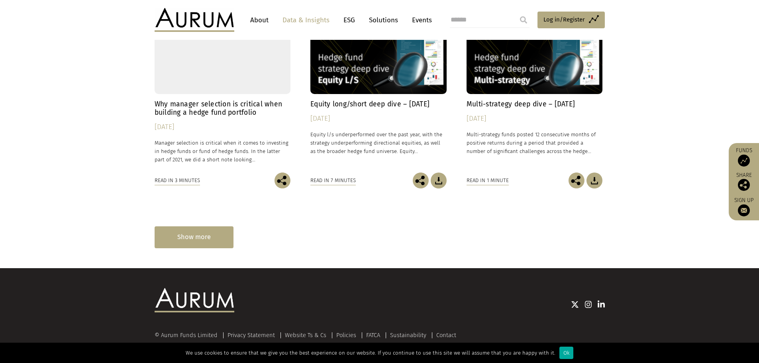
scroll to position [4444, 0]
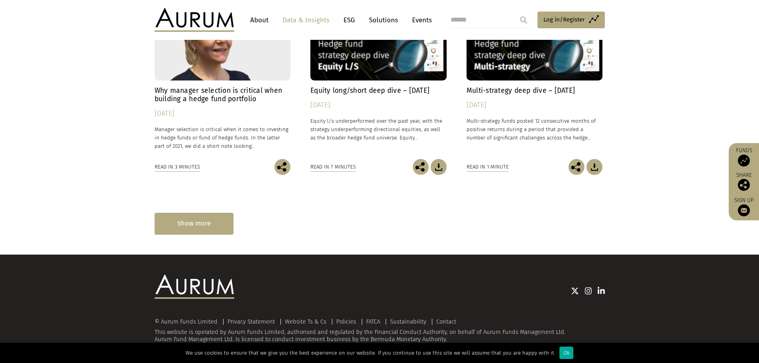
click at [193, 223] on div "Show more" at bounding box center [194, 224] width 79 height 22
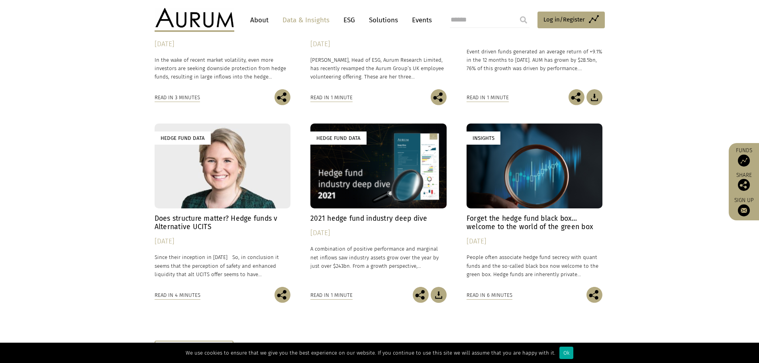
scroll to position [4839, 0]
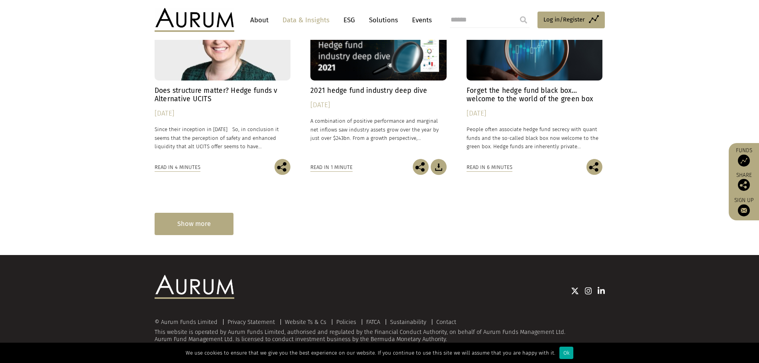
click at [207, 224] on div "Show more" at bounding box center [194, 224] width 79 height 22
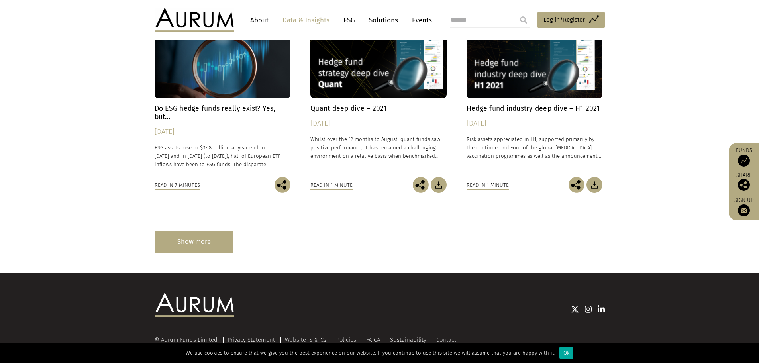
scroll to position [5234, 0]
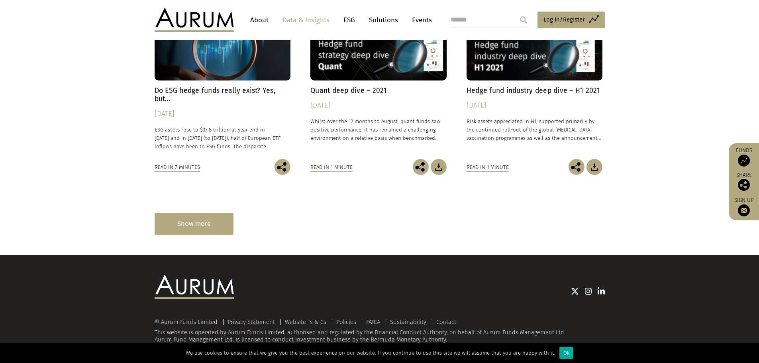
click at [204, 227] on div "Show more" at bounding box center [194, 224] width 79 height 22
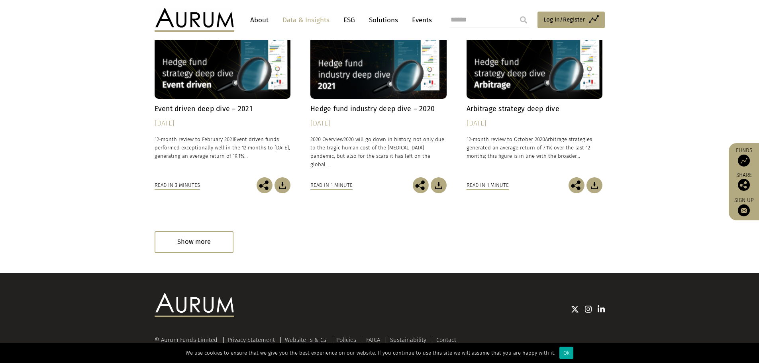
scroll to position [5629, 0]
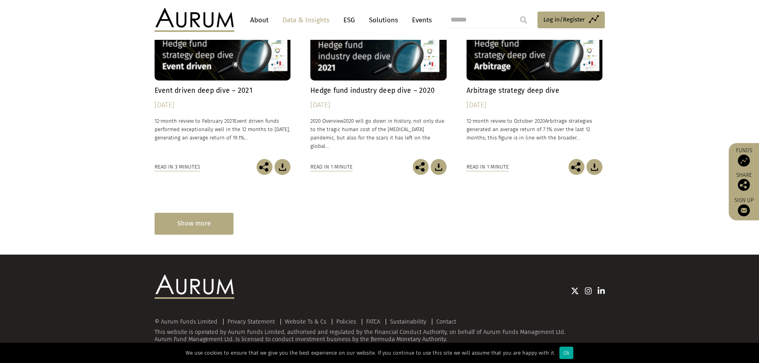
click at [201, 225] on div "Show more" at bounding box center [194, 224] width 79 height 22
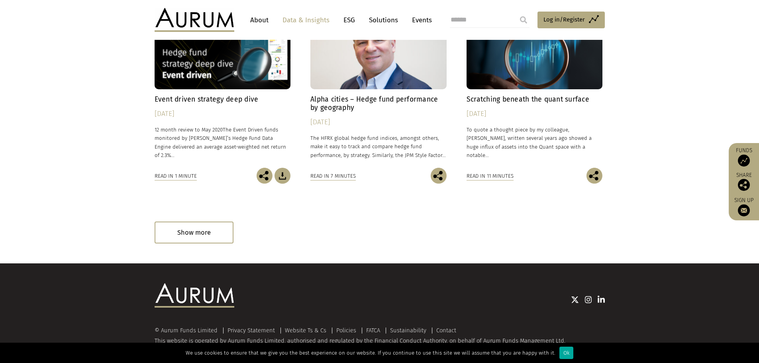
scroll to position [6024, 0]
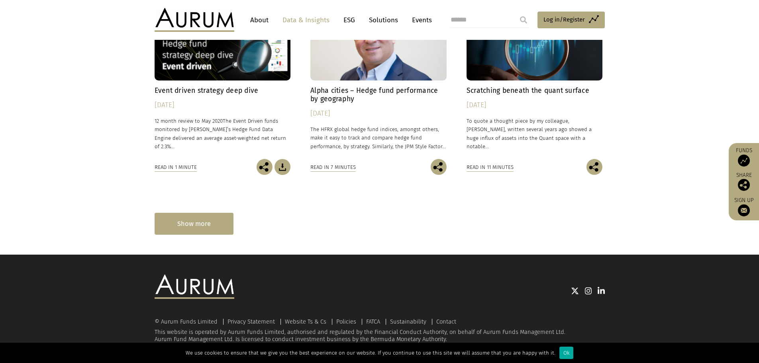
click at [196, 226] on div "Show more" at bounding box center [194, 224] width 79 height 22
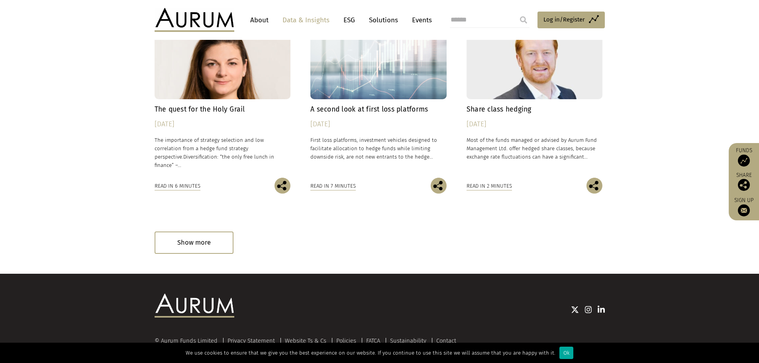
scroll to position [6419, 0]
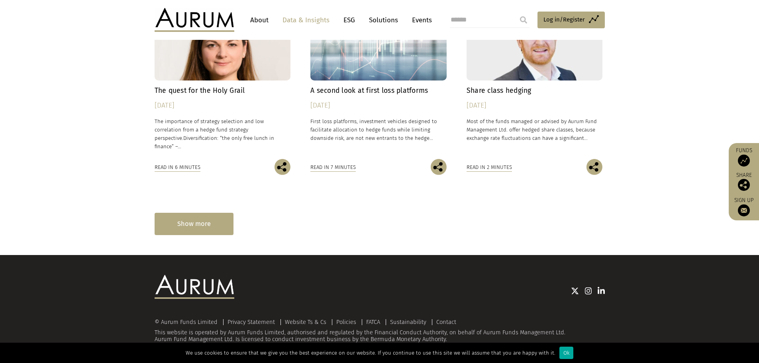
click at [201, 227] on div "Show more" at bounding box center [194, 224] width 79 height 22
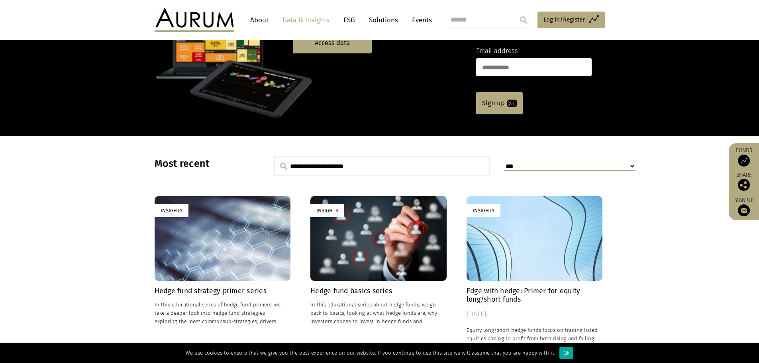
scroll to position [159, 0]
